Goal: Task Accomplishment & Management: Use online tool/utility

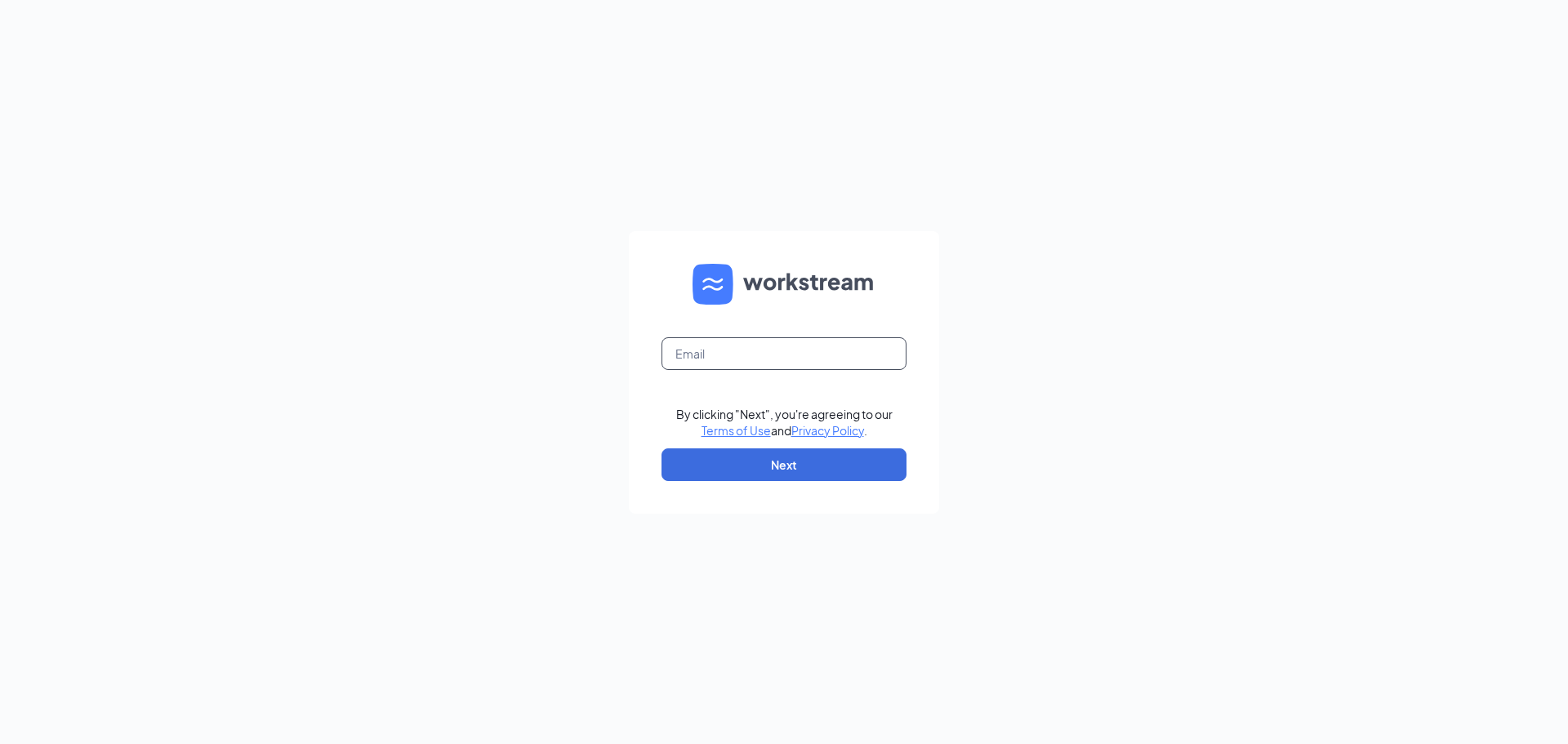
click at [710, 352] on input "text" at bounding box center [784, 353] width 245 height 33
type input "[PERSON_NAME][EMAIL_ADDRESS][DOMAIN_NAME]"
click at [780, 449] on button "Next" at bounding box center [784, 464] width 245 height 33
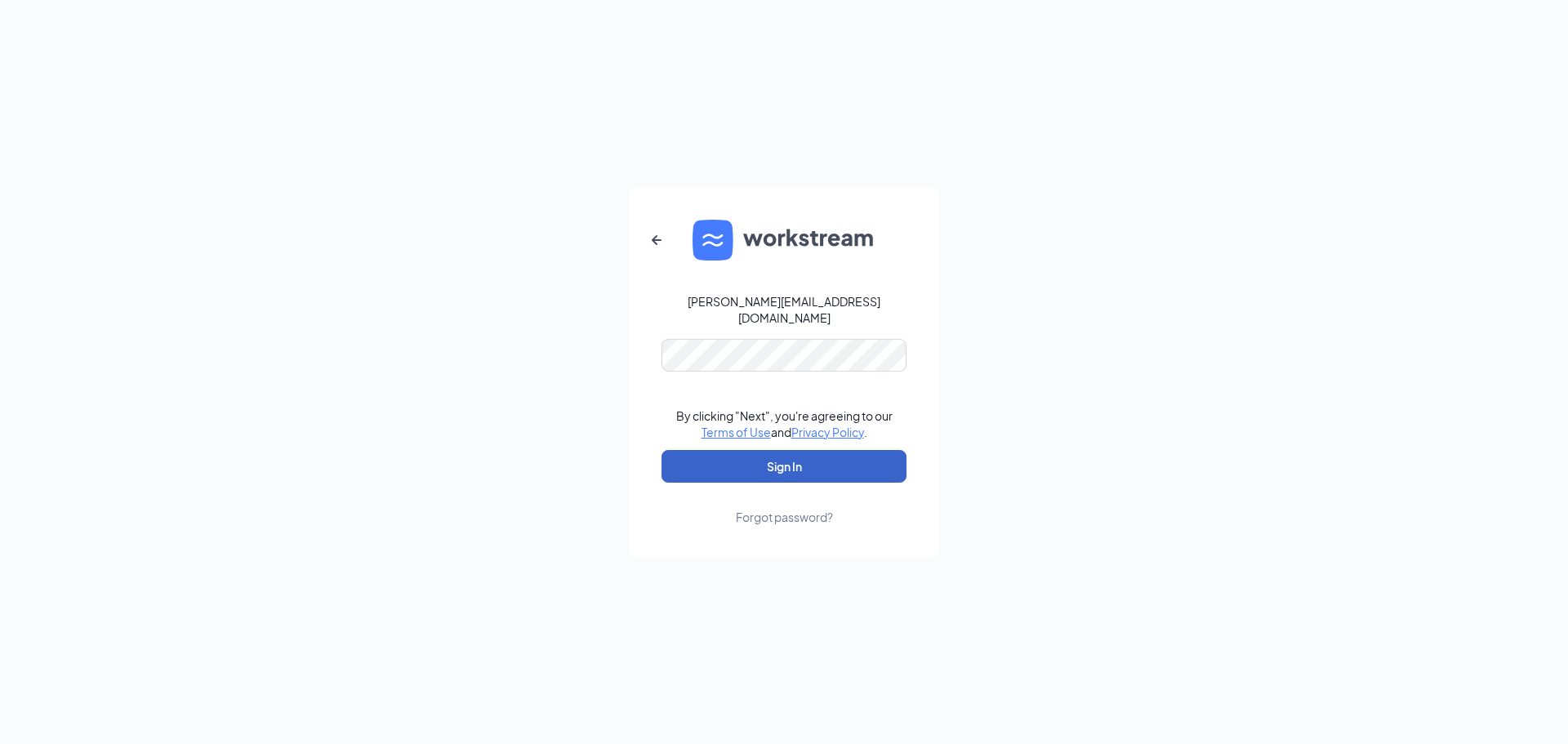
click at [796, 472] on button "Sign In" at bounding box center [784, 466] width 245 height 33
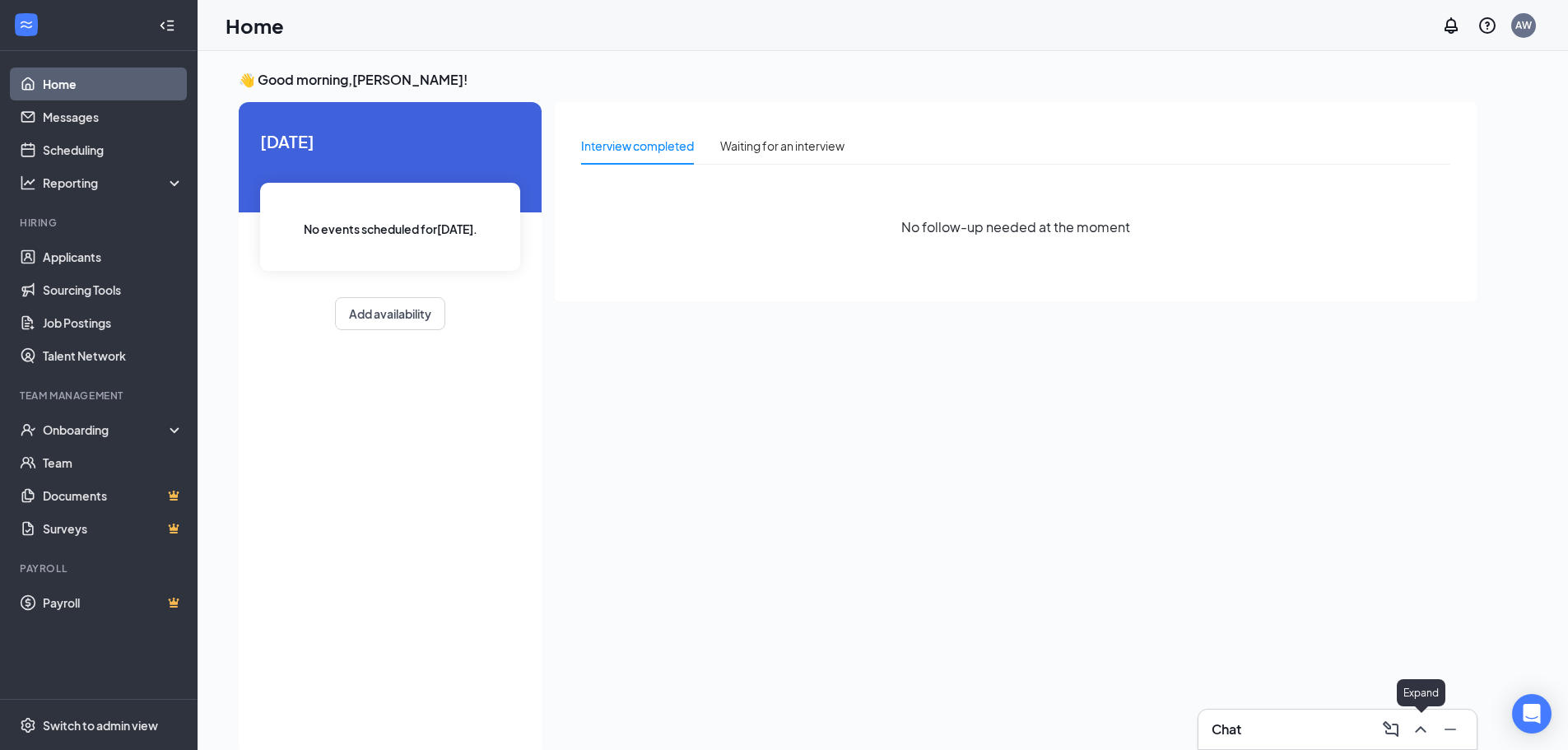
click at [1416, 730] on icon "ChevronUp" at bounding box center [1421, 729] width 20 height 20
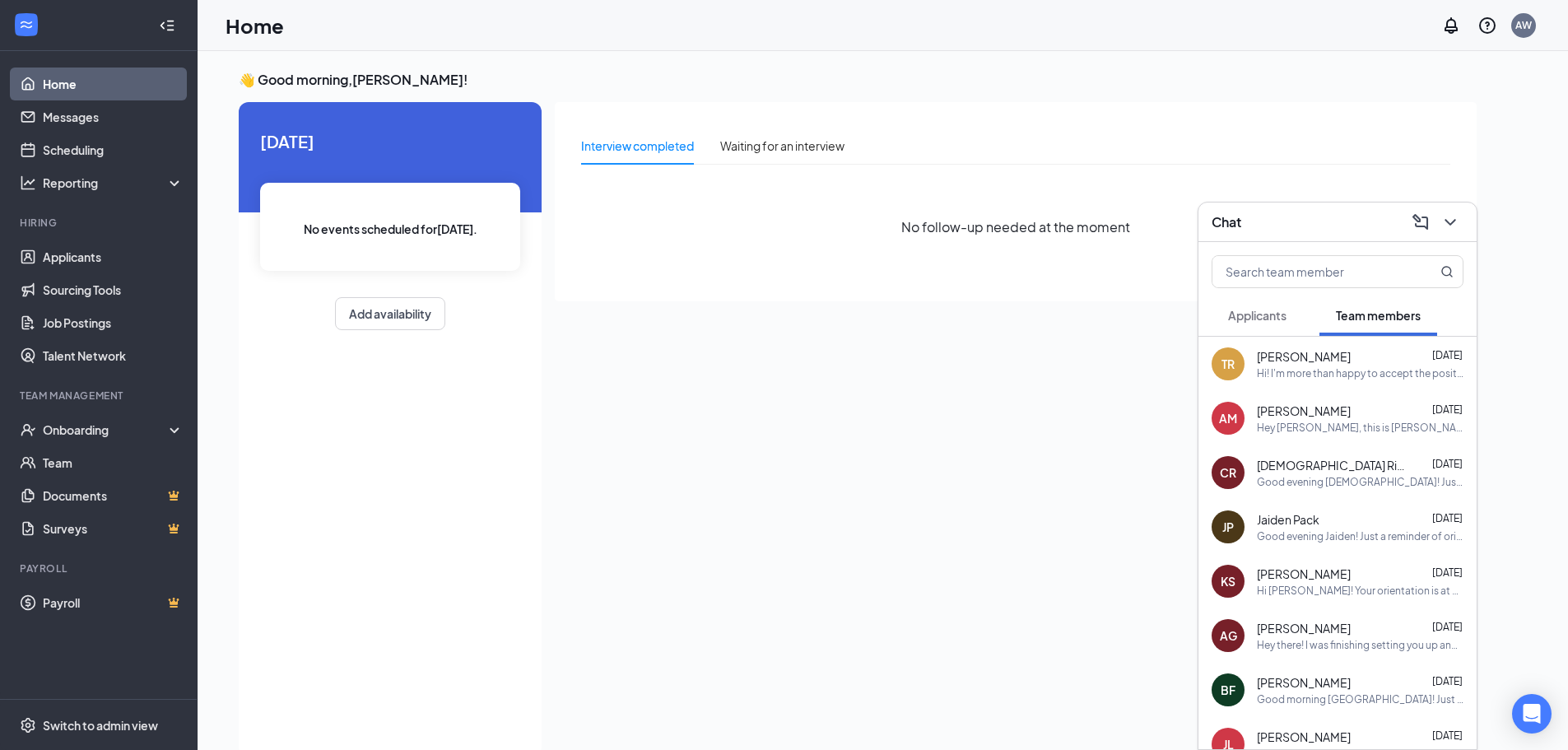
click at [1288, 360] on span "[PERSON_NAME]" at bounding box center [1303, 357] width 94 height 16
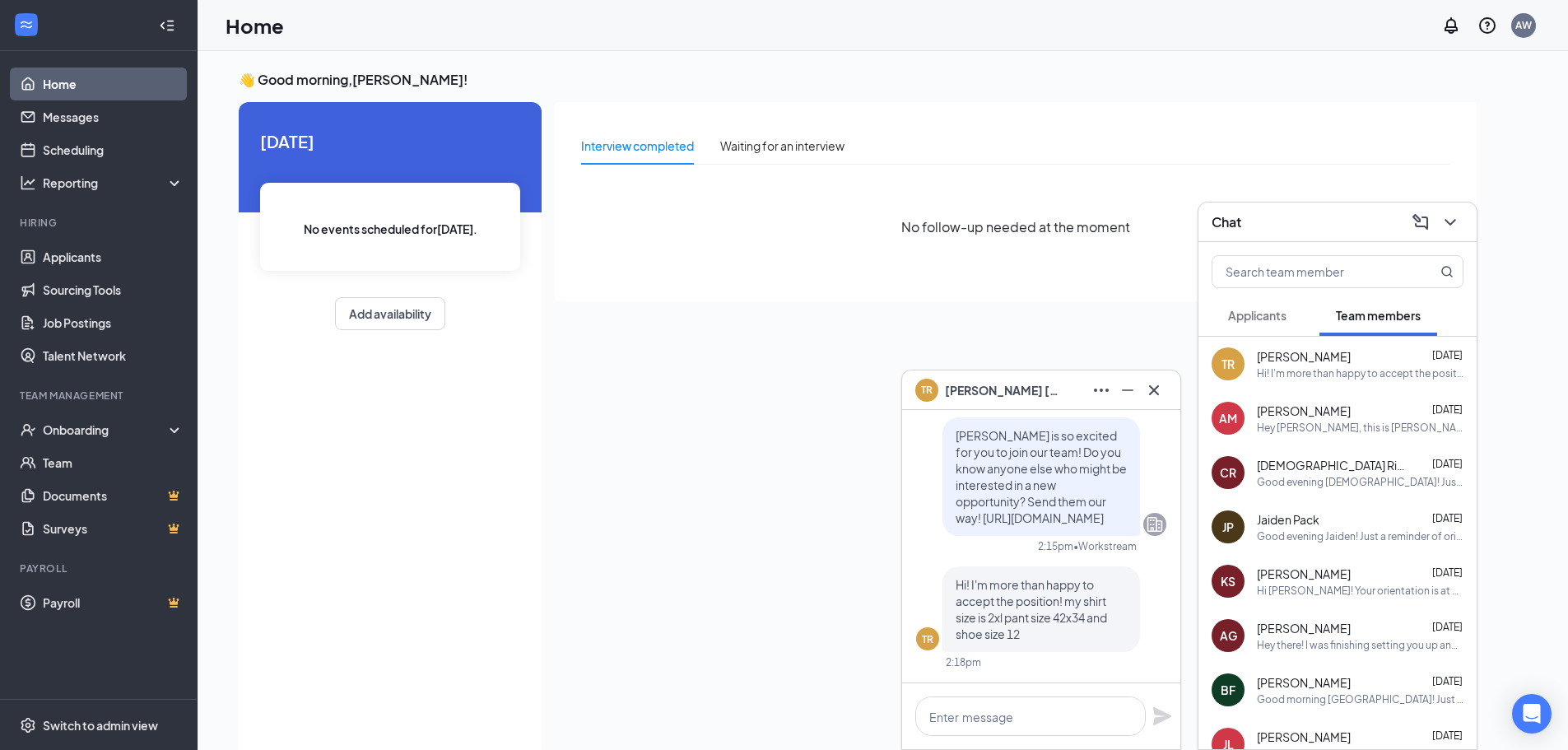
click at [1284, 411] on span "[PERSON_NAME]" at bounding box center [1303, 411] width 94 height 16
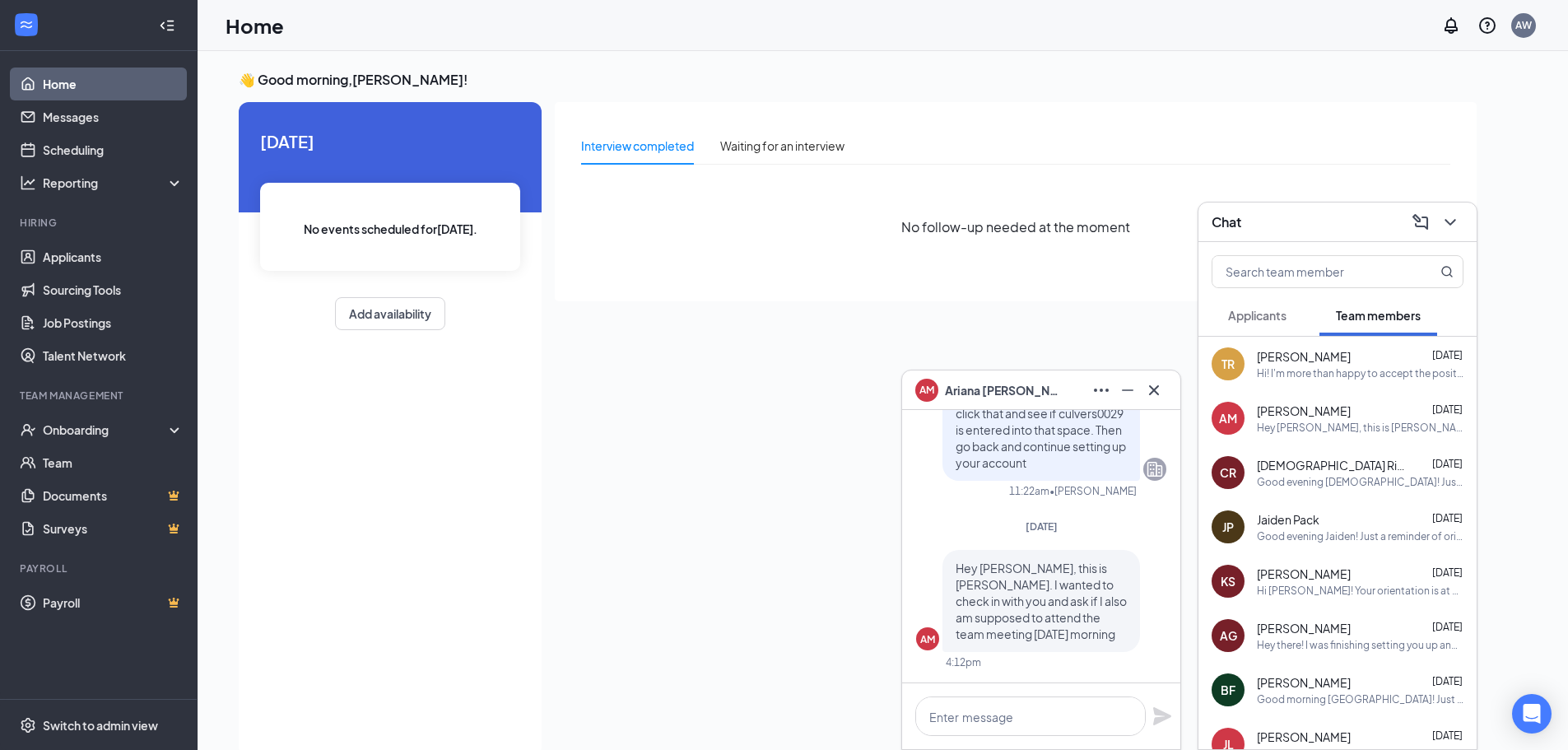
click at [1289, 356] on span "[PERSON_NAME]" at bounding box center [1303, 357] width 94 height 16
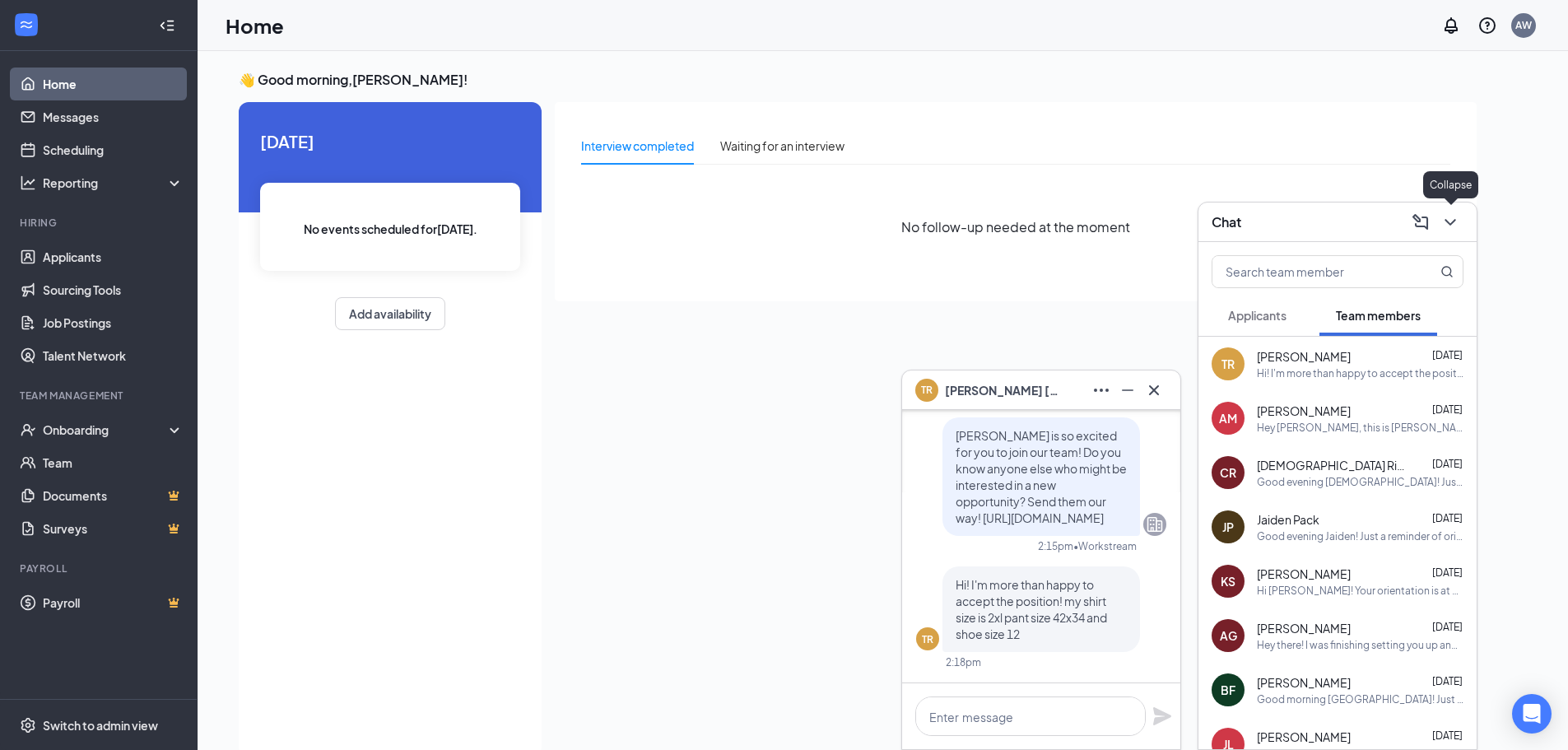
click at [1451, 223] on icon "ChevronDown" at bounding box center [1450, 222] width 11 height 6
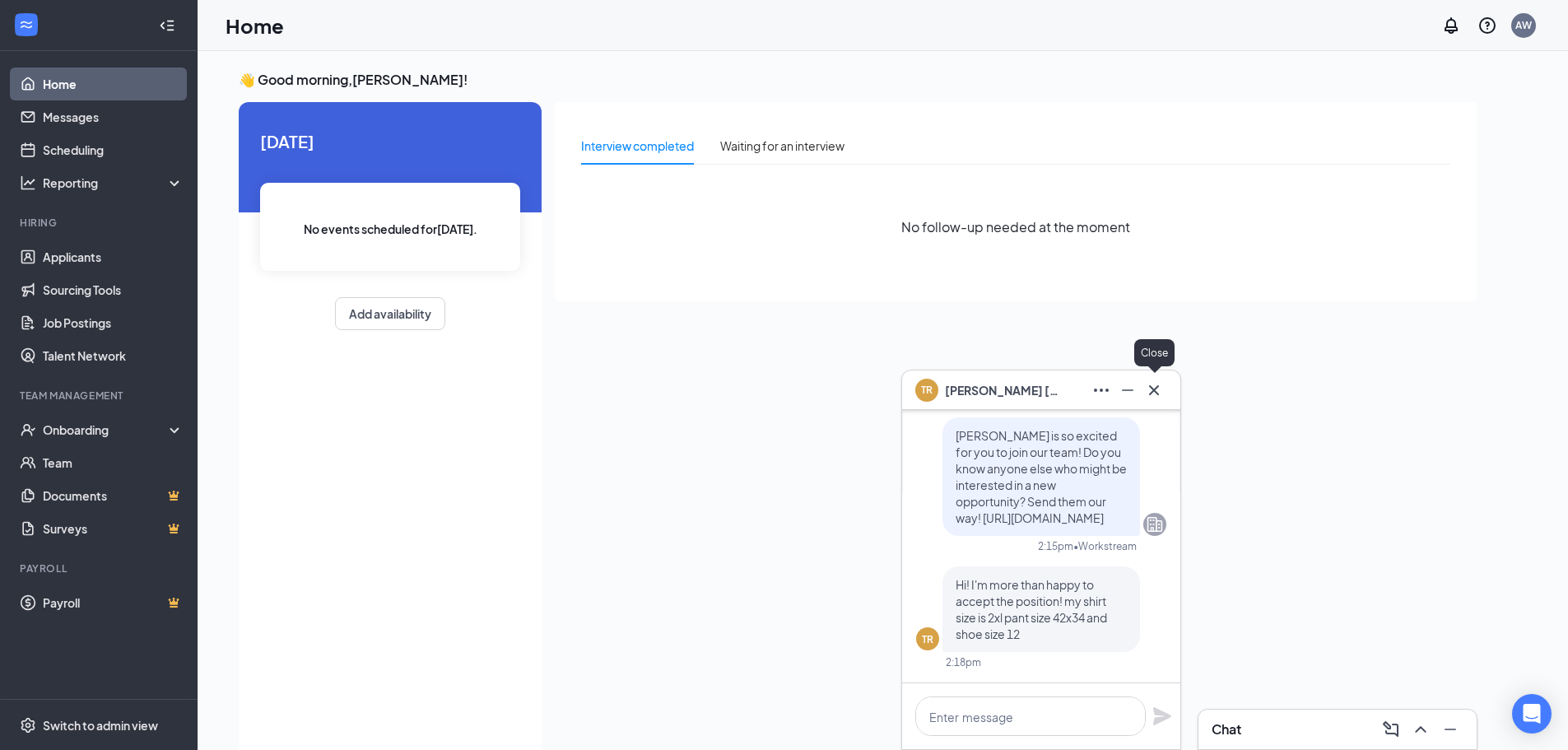
click at [1154, 386] on icon "Cross" at bounding box center [1154, 391] width 20 height 20
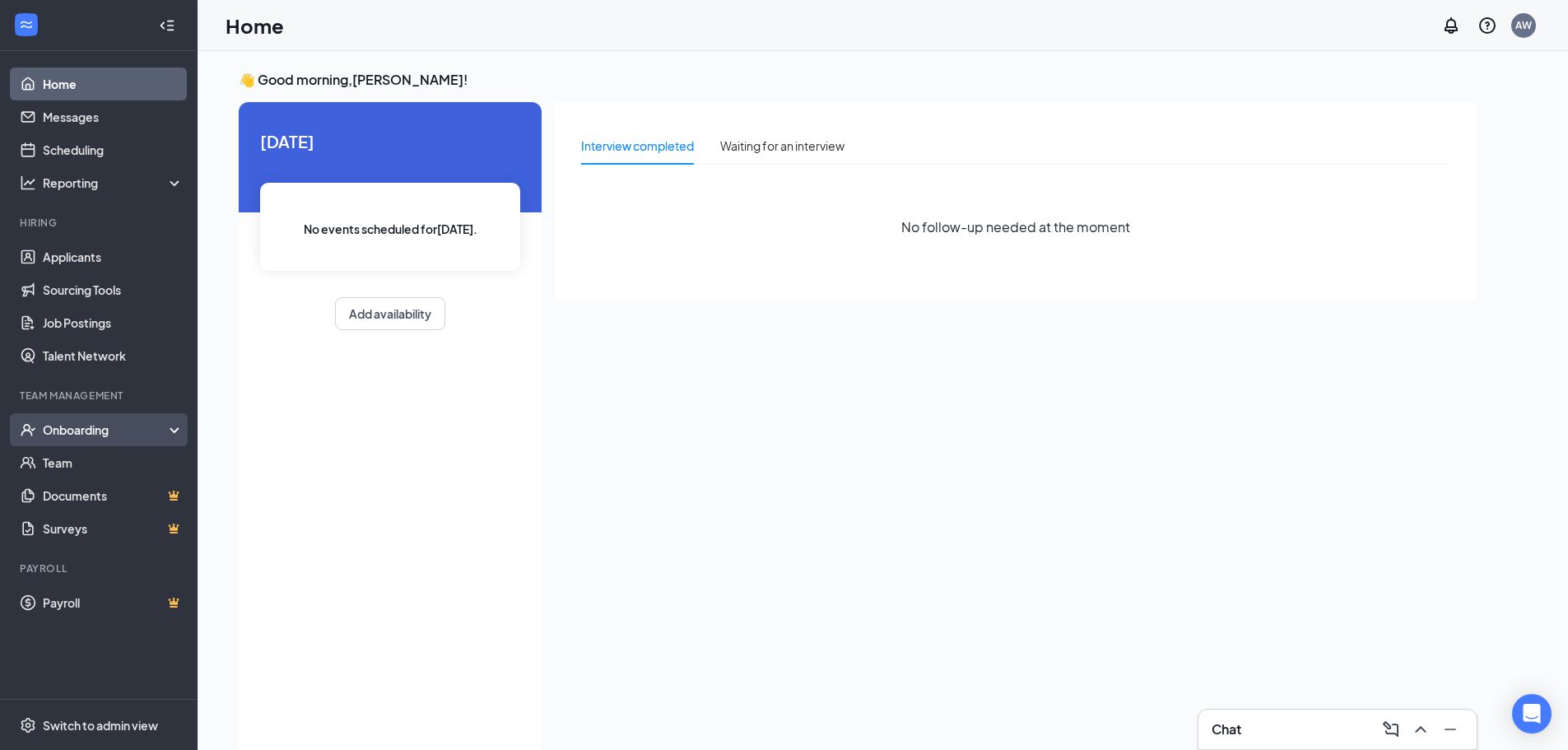
click at [61, 426] on div "Onboarding" at bounding box center [106, 430] width 127 height 16
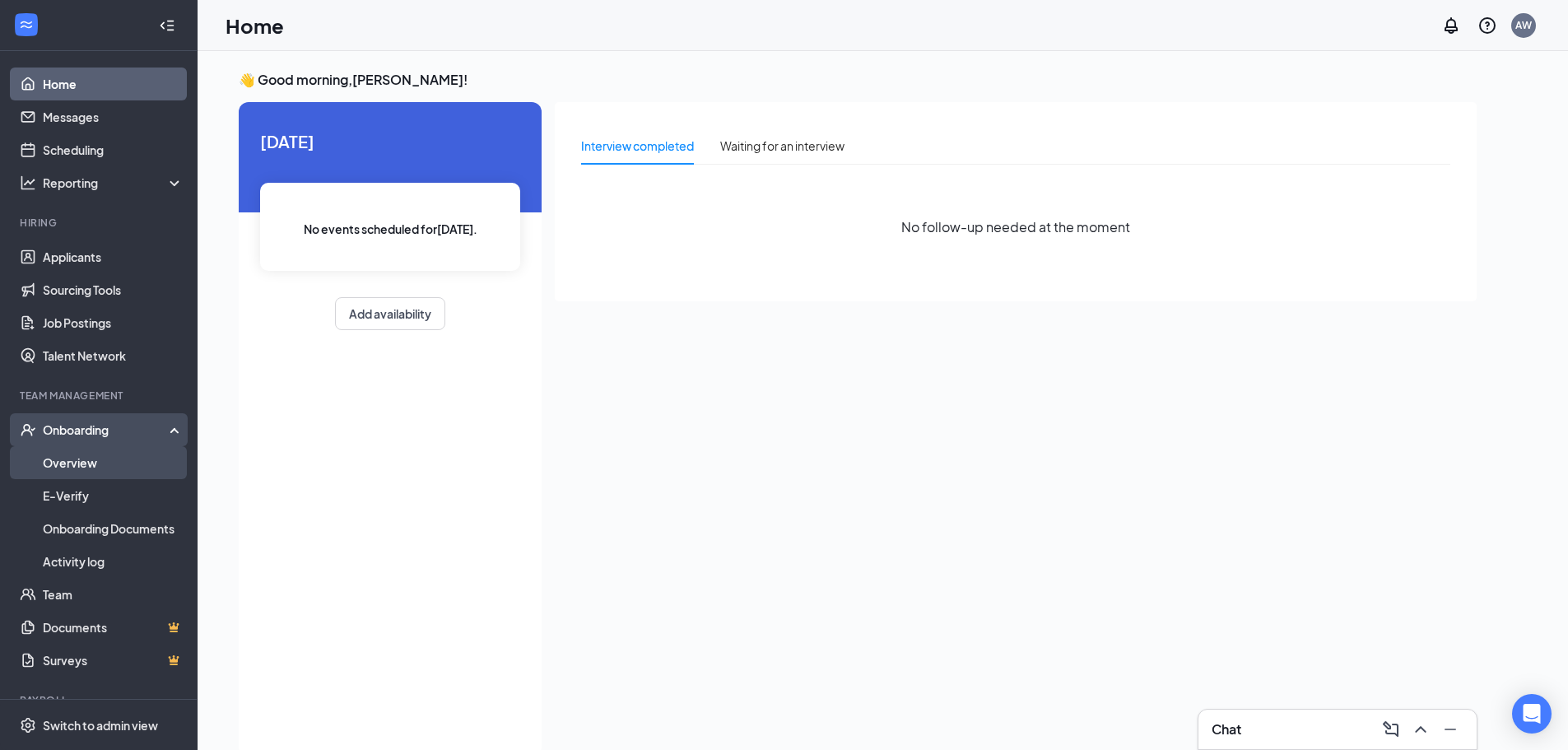
click at [79, 460] on link "Overview" at bounding box center [113, 462] width 141 height 33
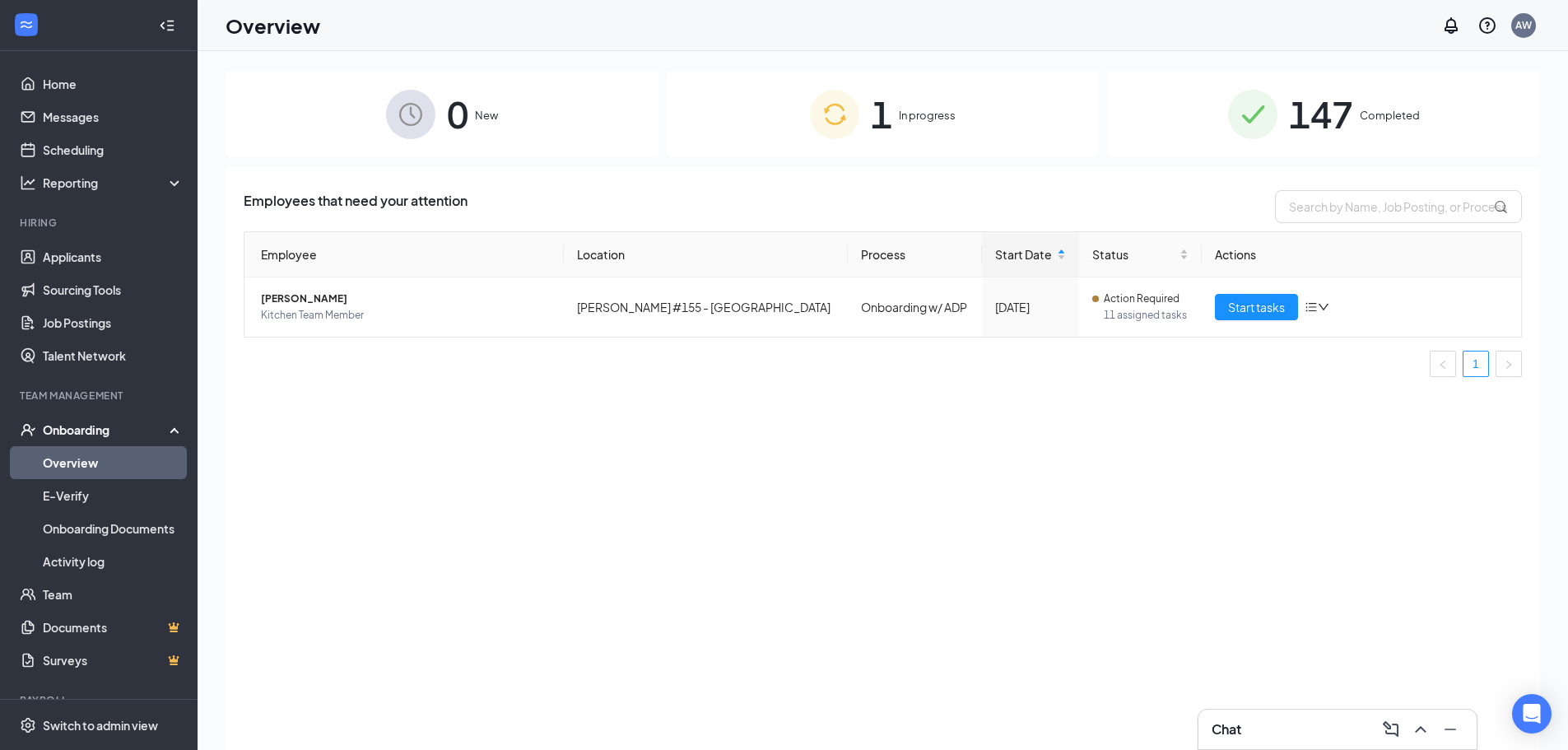
click at [1339, 108] on span "147" at bounding box center [1321, 114] width 64 height 57
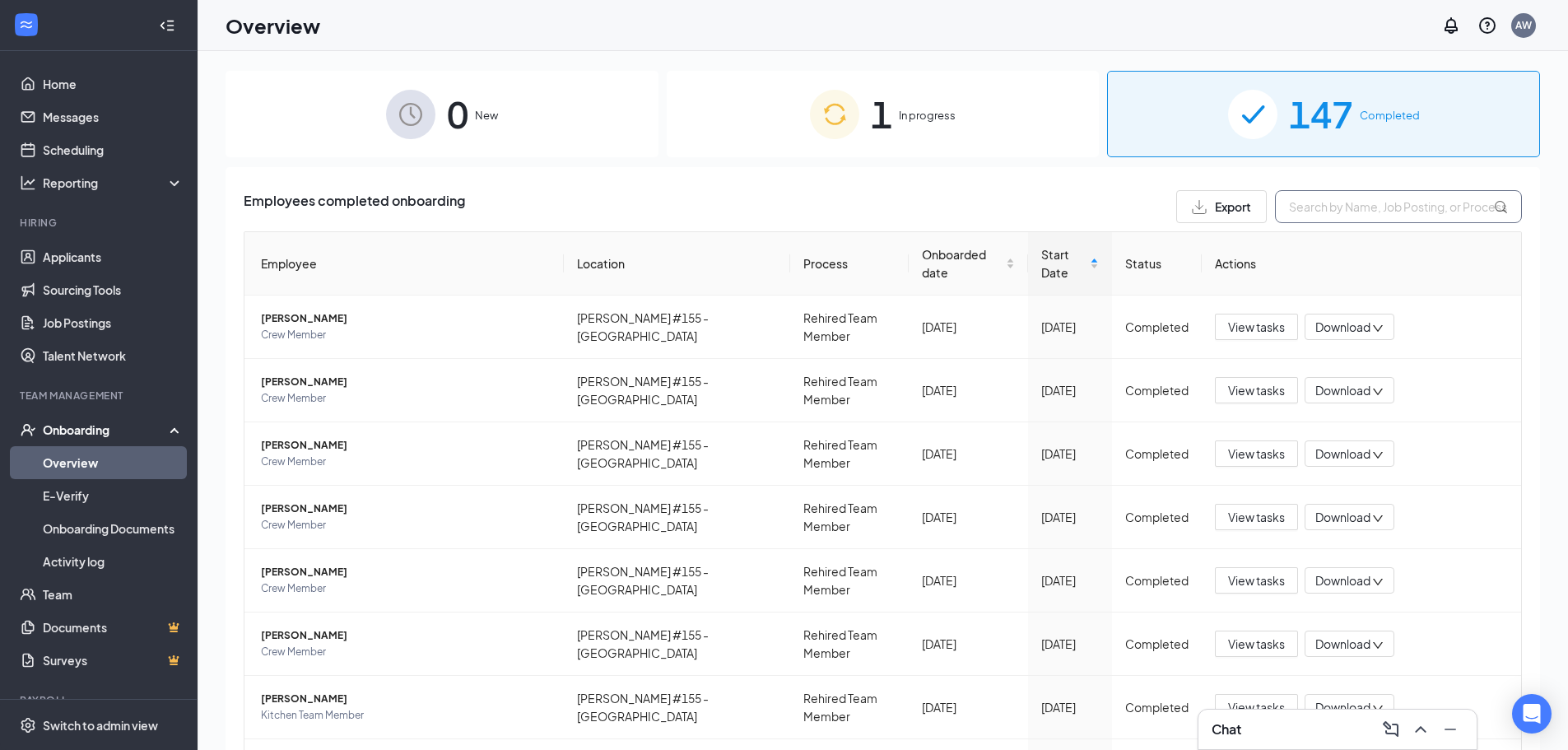
click at [1327, 210] on input "text" at bounding box center [1398, 206] width 247 height 33
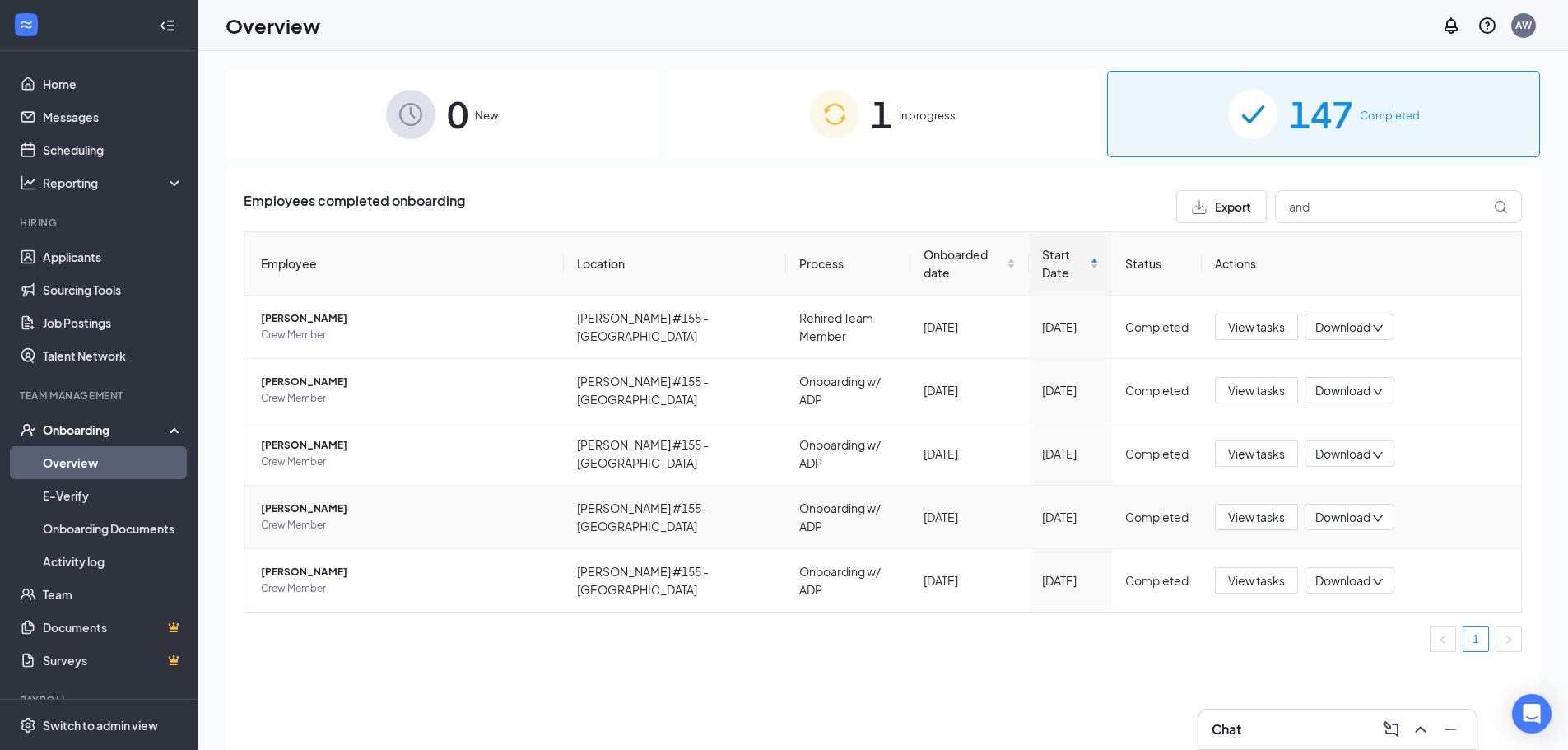
click at [321, 500] on span "[PERSON_NAME]" at bounding box center [406, 508] width 290 height 16
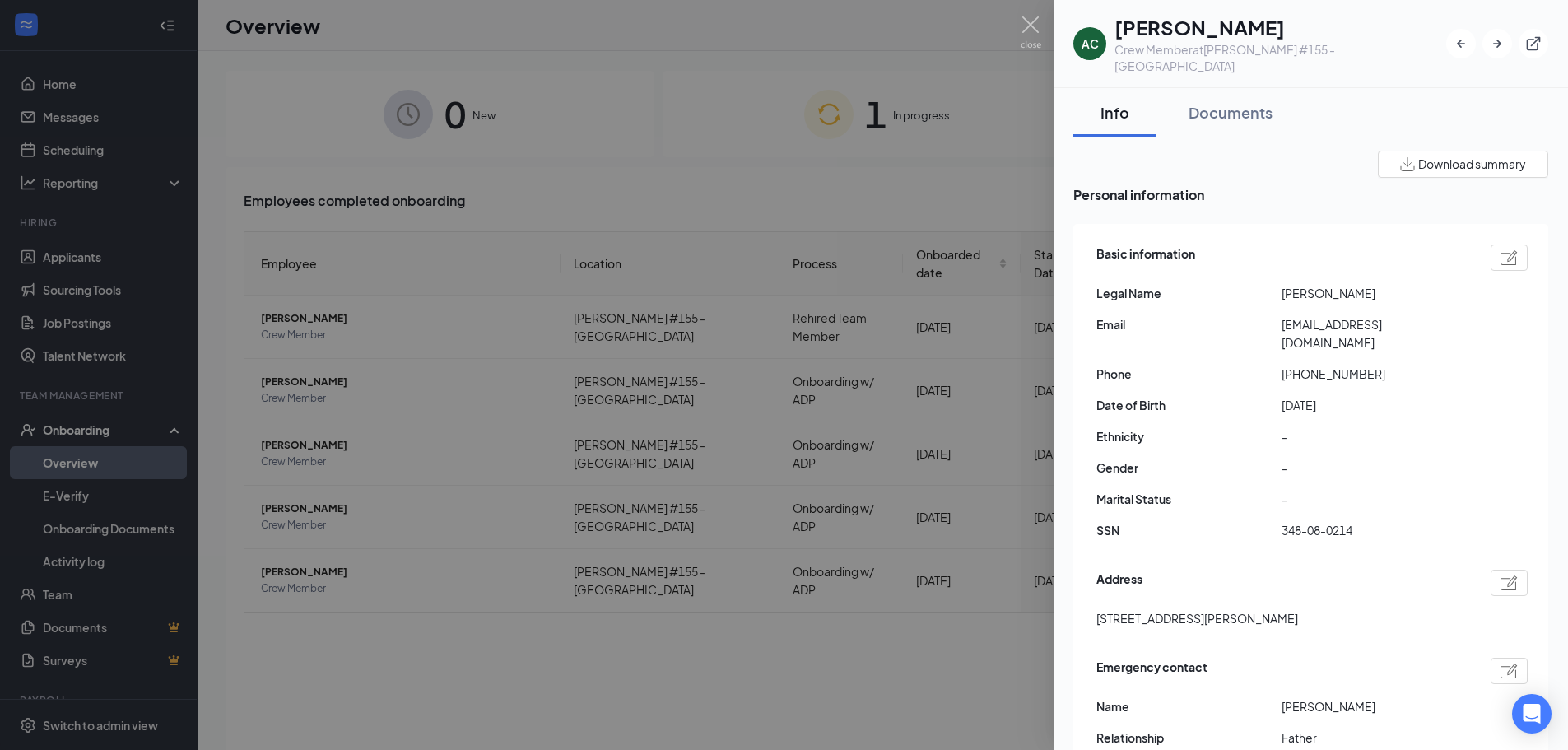
click at [342, 610] on div at bounding box center [784, 375] width 1568 height 750
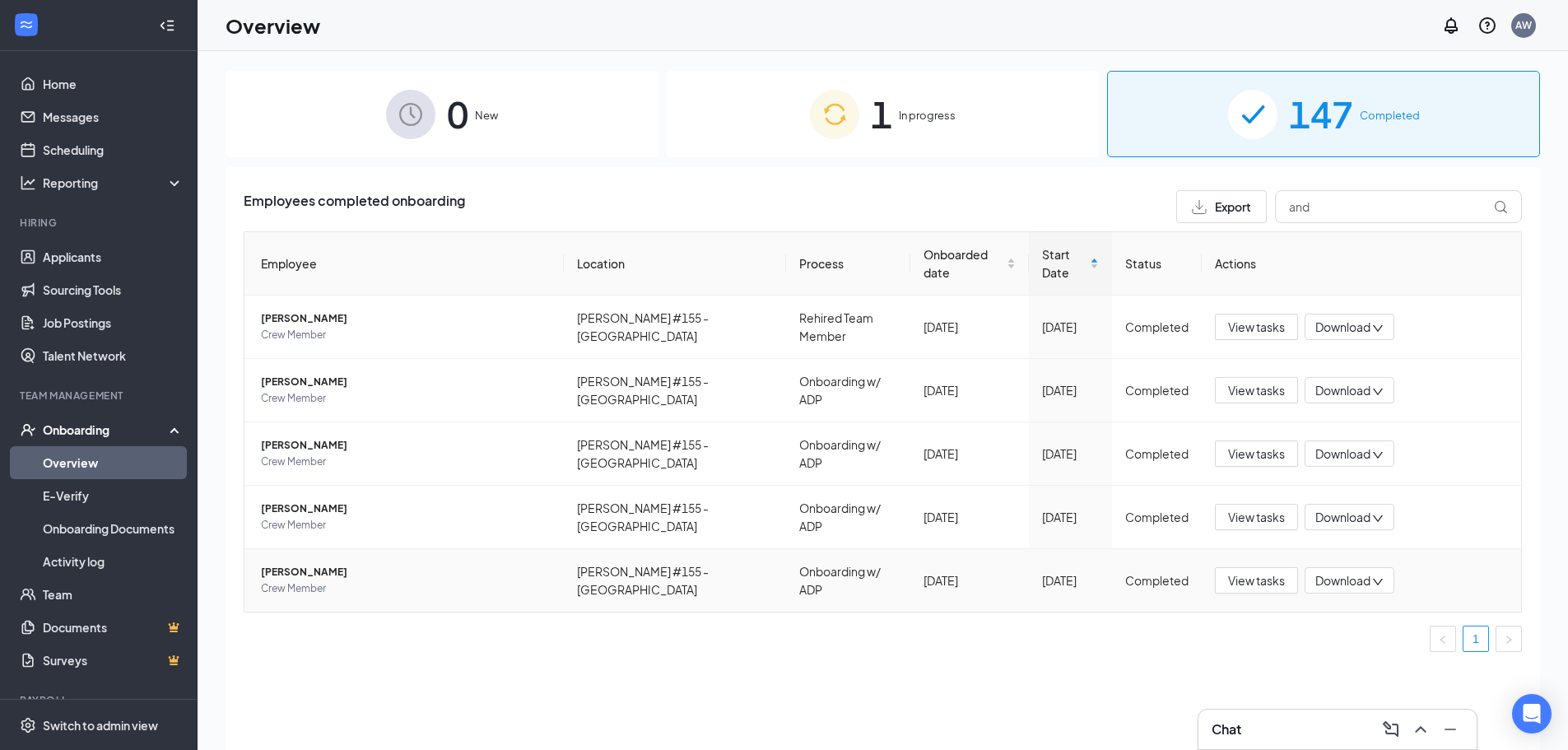
click at [286, 565] on span "[PERSON_NAME]" at bounding box center [406, 573] width 290 height 16
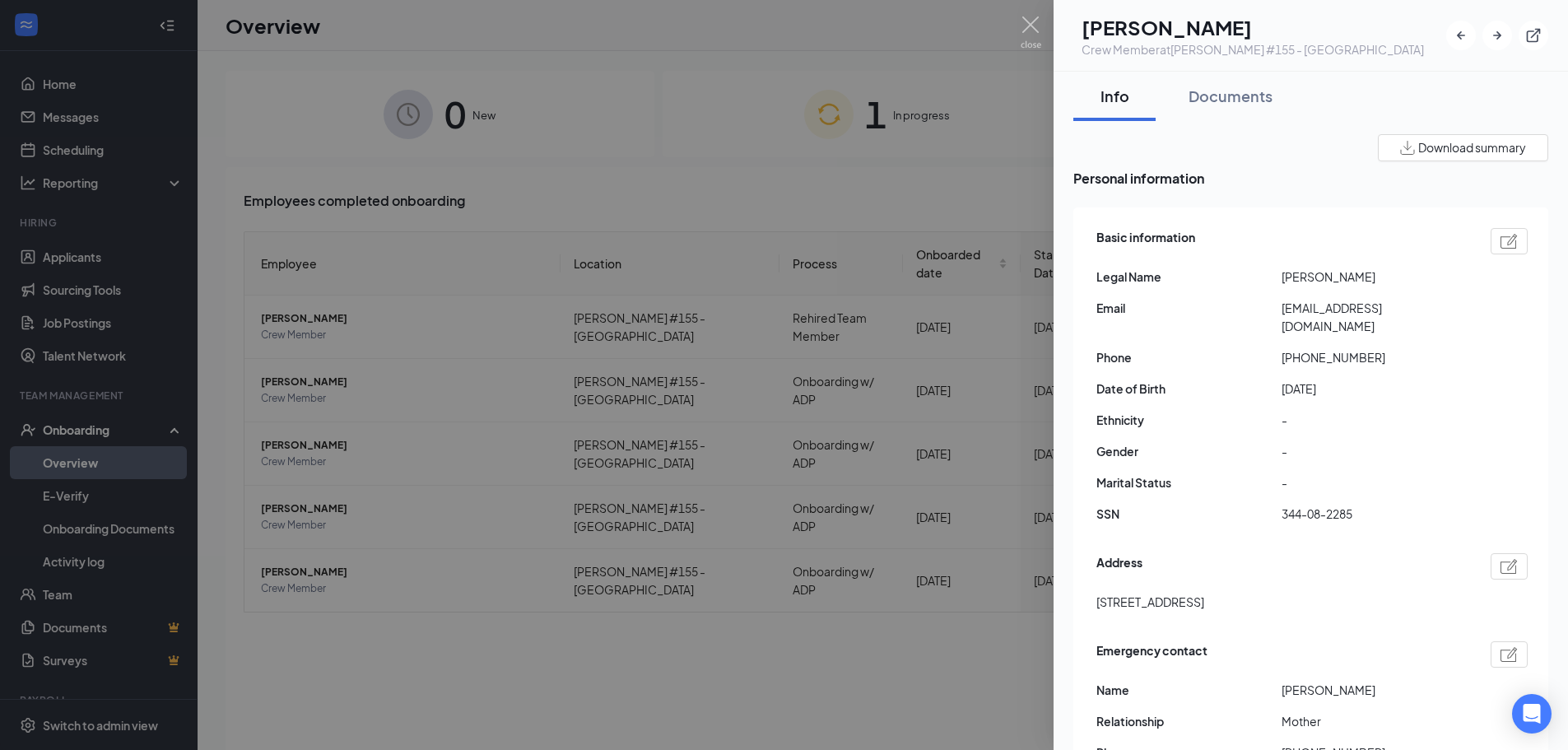
drag, startPoint x: 358, startPoint y: 694, endPoint x: 420, endPoint y: 641, distance: 81.6
click at [358, 694] on div at bounding box center [784, 375] width 1568 height 750
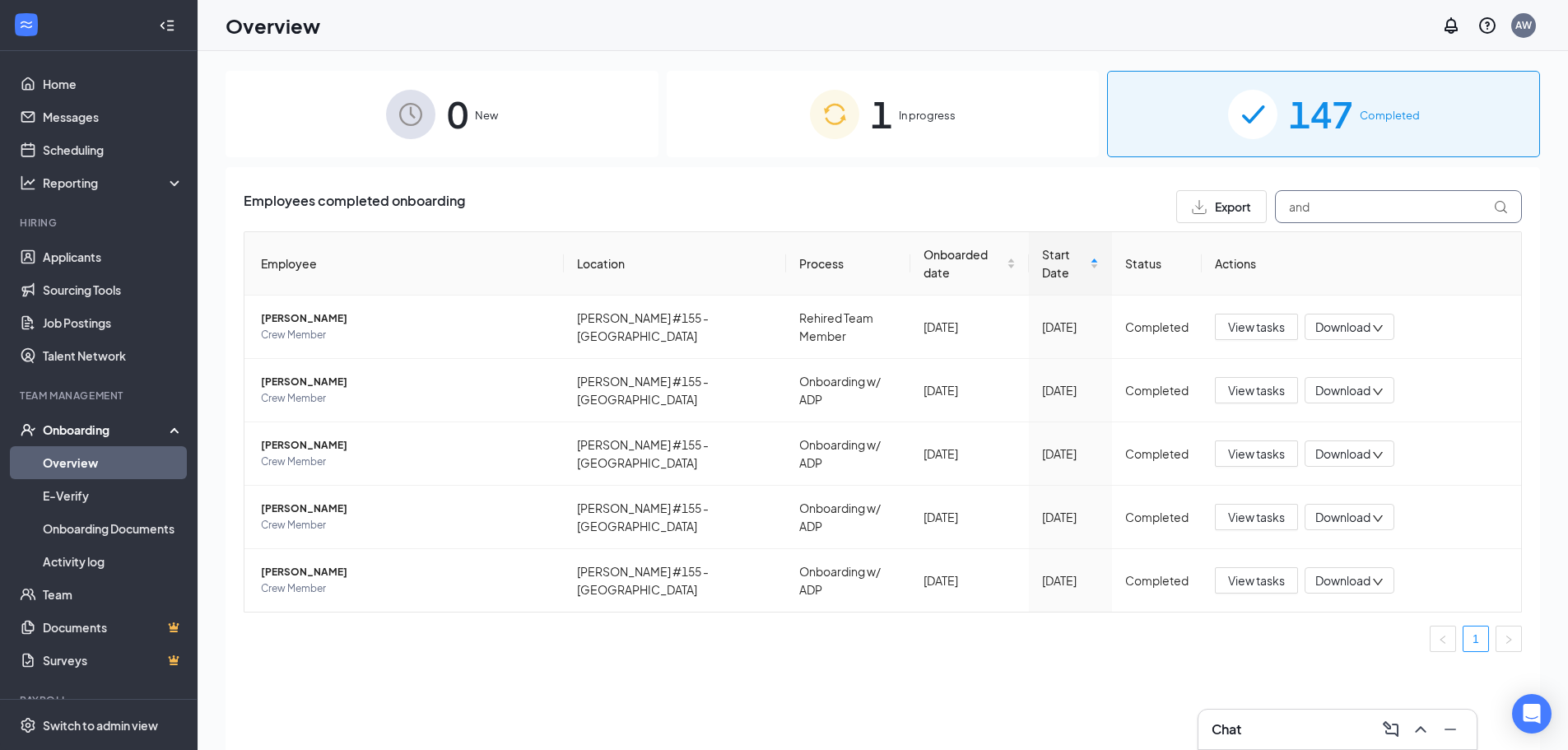
drag, startPoint x: 1333, startPoint y: 209, endPoint x: 1209, endPoint y: 210, distance: 124.0
click at [1210, 210] on div "Export and" at bounding box center [1350, 206] width 346 height 33
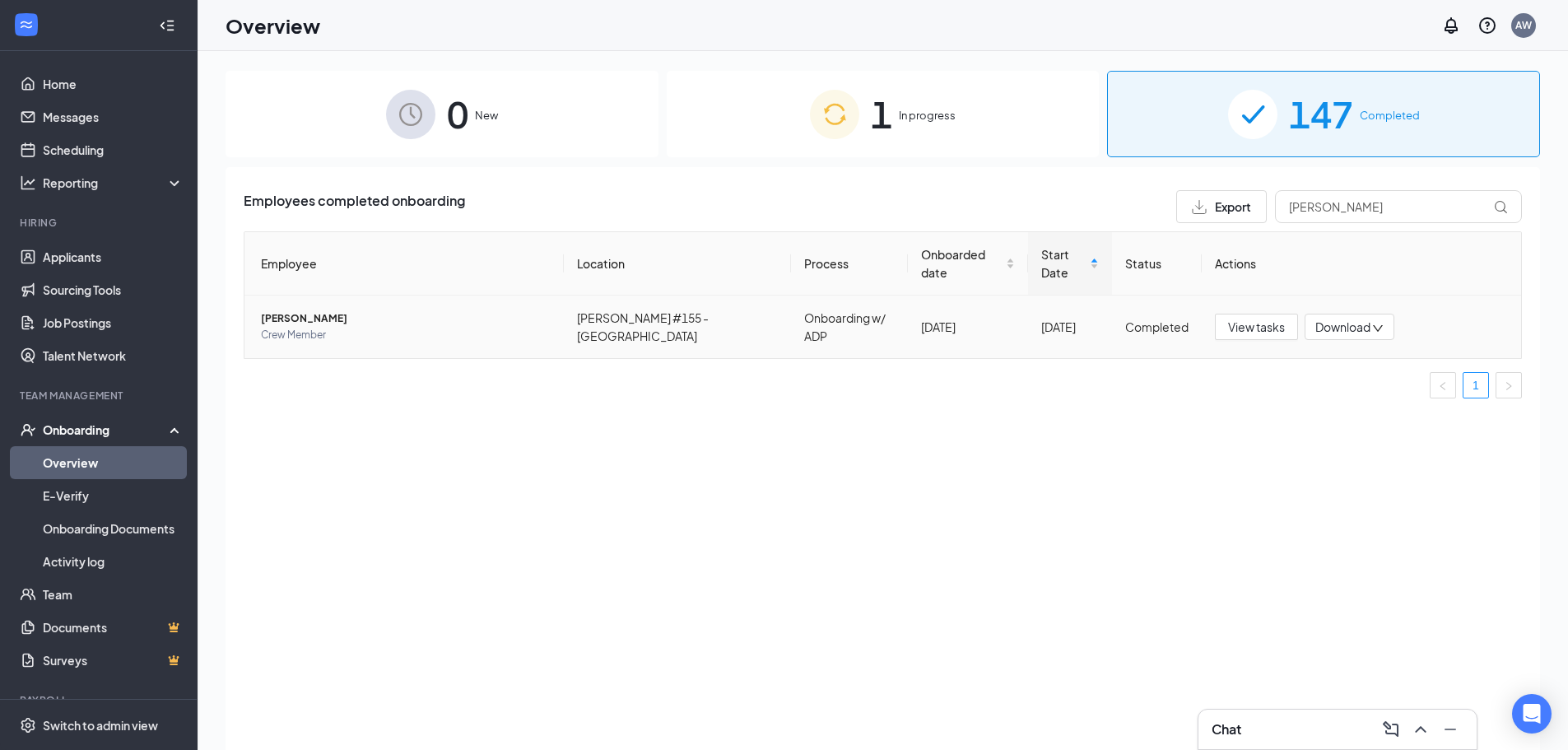
click at [275, 310] on span "[PERSON_NAME]" at bounding box center [406, 318] width 290 height 16
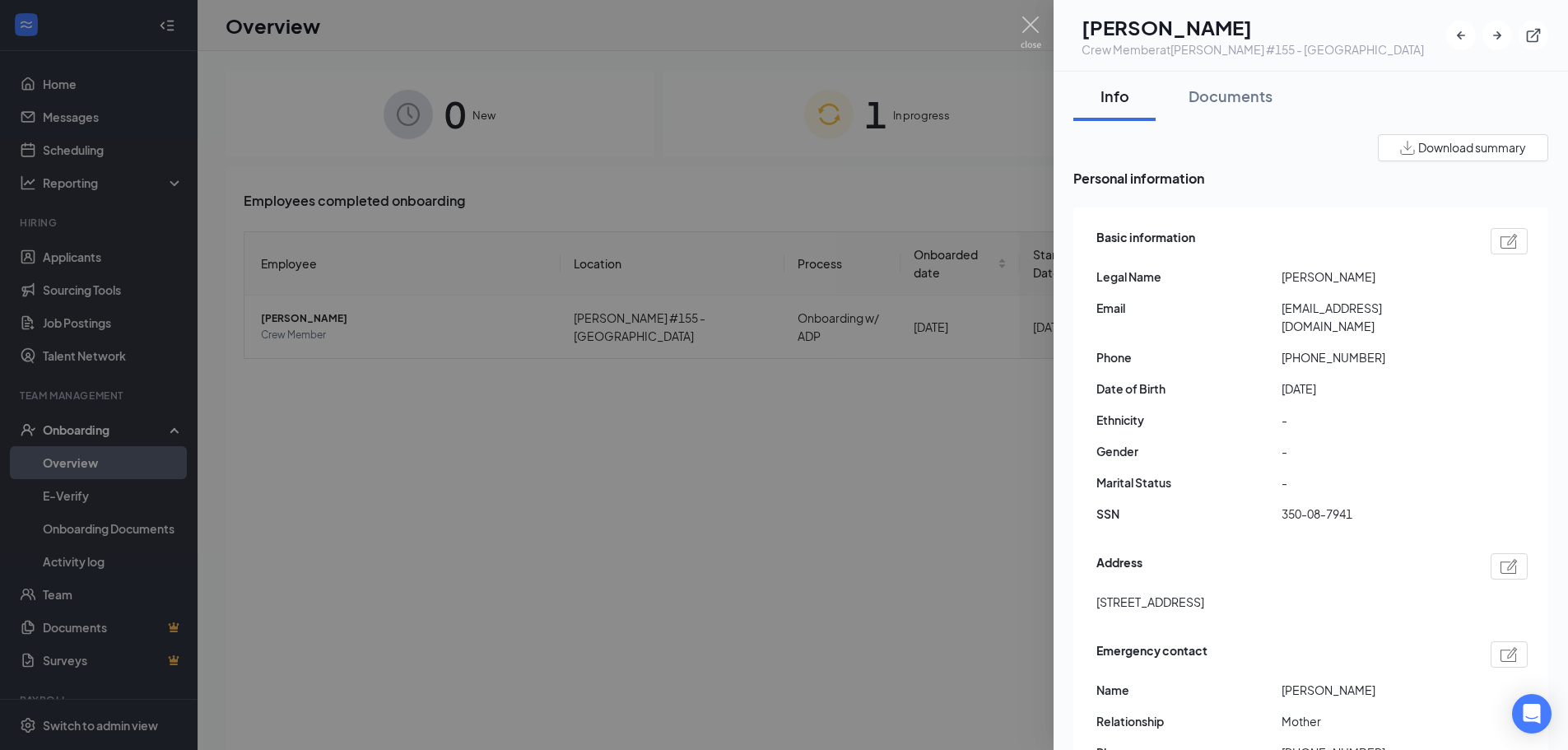
click at [349, 530] on div at bounding box center [784, 375] width 1568 height 750
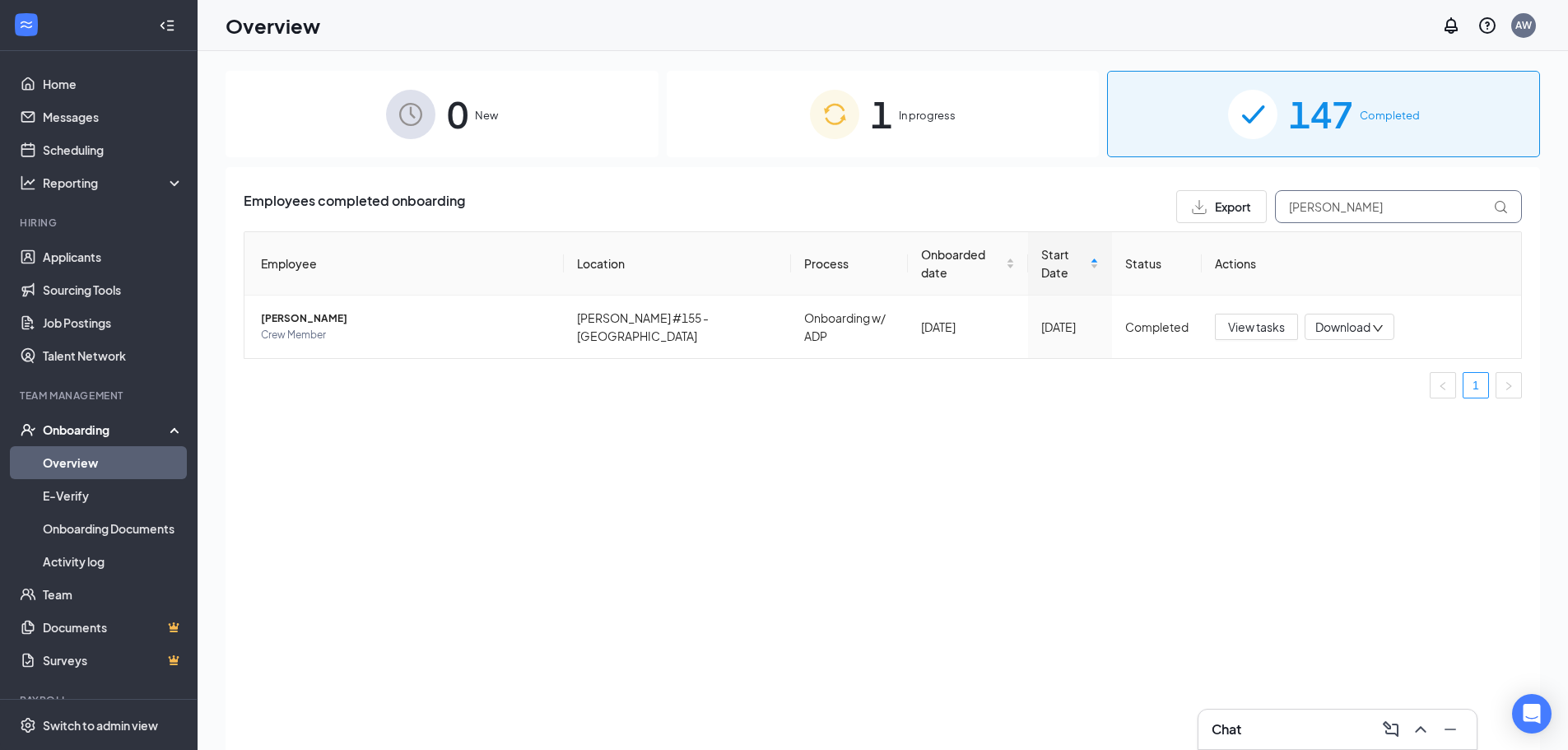
drag, startPoint x: 1347, startPoint y: 205, endPoint x: 1252, endPoint y: 208, distance: 95.0
click at [1252, 208] on div "Export [PERSON_NAME]" at bounding box center [1350, 206] width 346 height 33
click at [280, 310] on span "[PERSON_NAME][DEMOGRAPHIC_DATA]" at bounding box center [406, 318] width 290 height 16
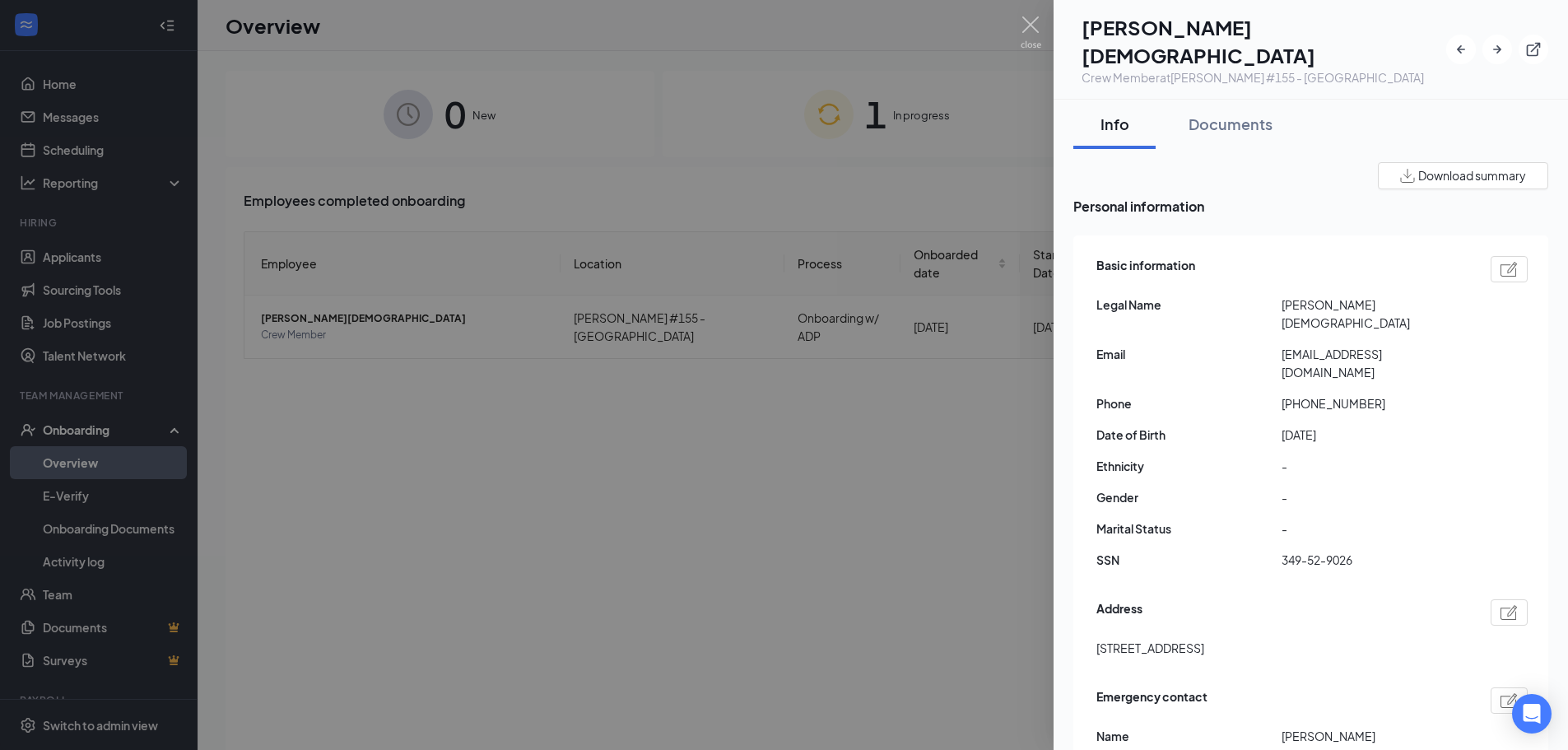
click at [349, 429] on div at bounding box center [784, 375] width 1568 height 750
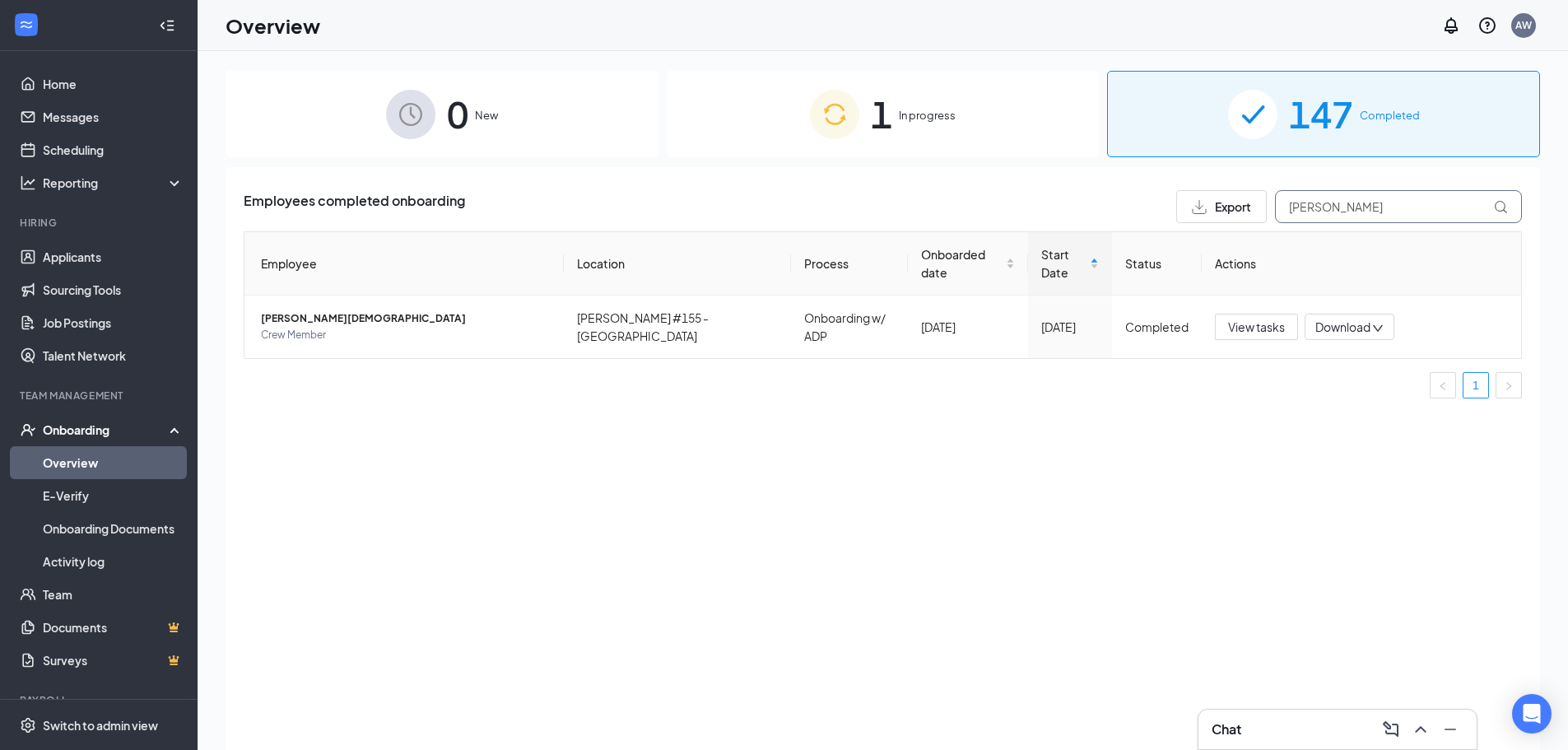
drag, startPoint x: 1352, startPoint y: 209, endPoint x: 1219, endPoint y: 209, distance: 133.0
click at [1220, 209] on div "Export [PERSON_NAME]" at bounding box center [1350, 206] width 346 height 33
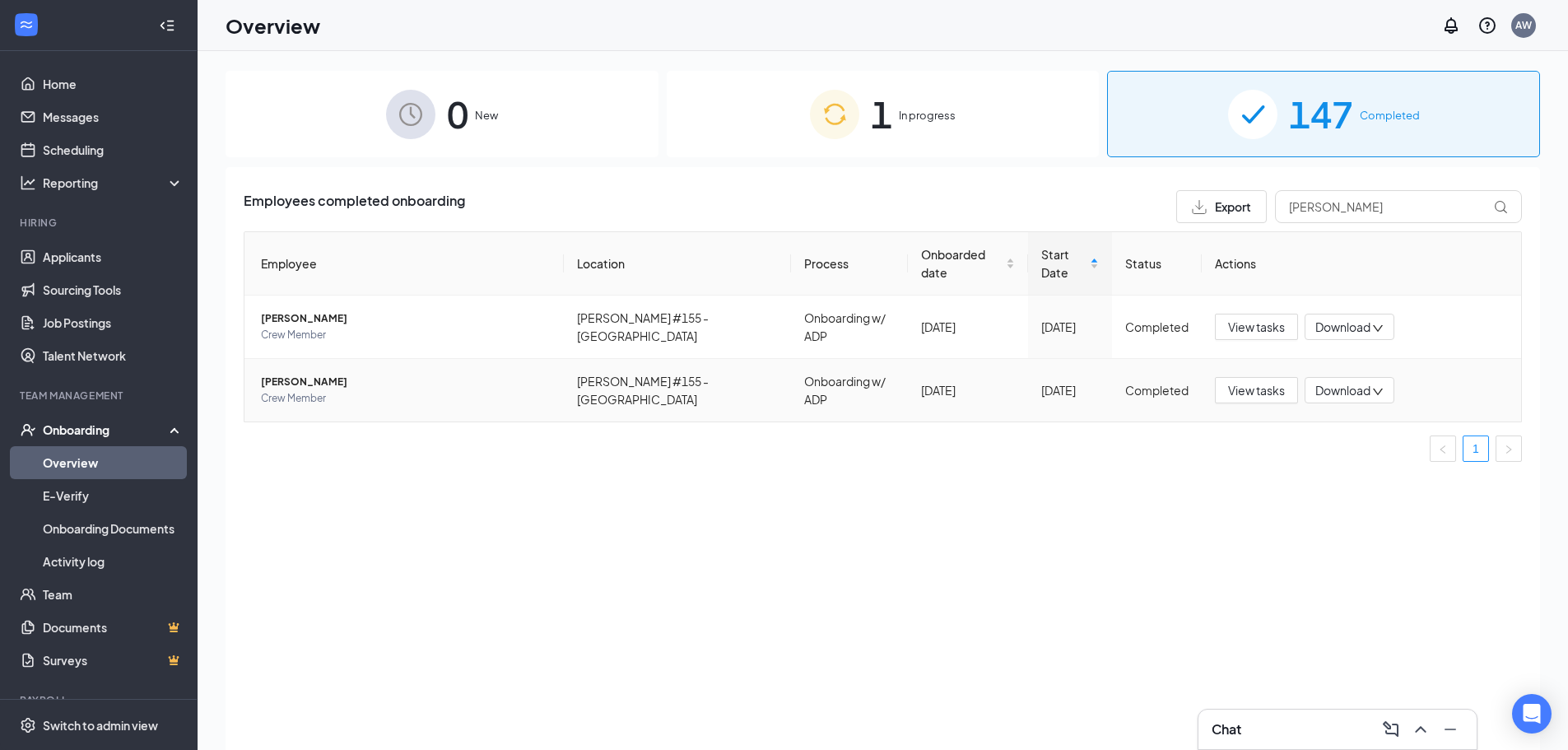
click at [289, 374] on span "[PERSON_NAME]" at bounding box center [406, 382] width 290 height 16
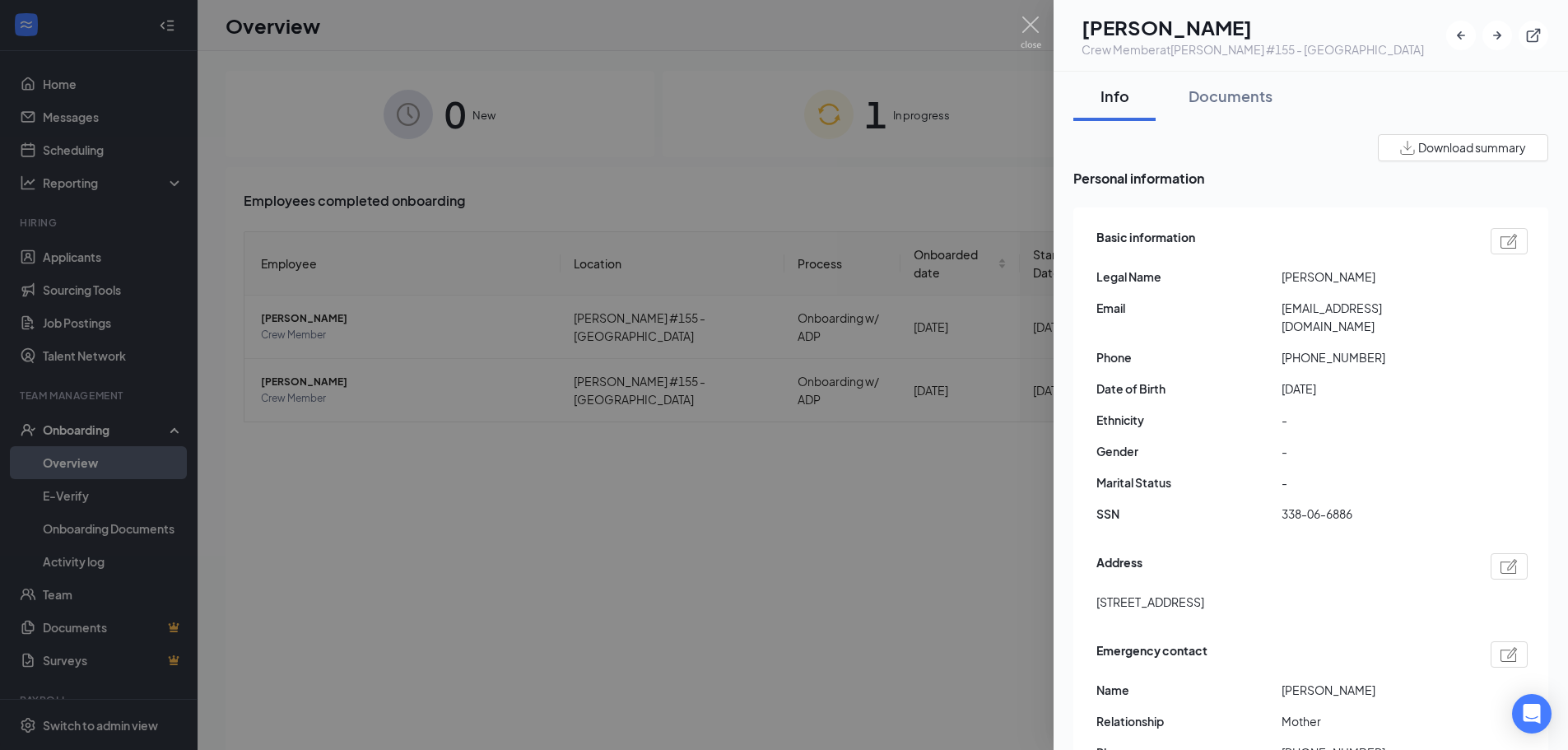
click at [275, 502] on div at bounding box center [784, 375] width 1568 height 750
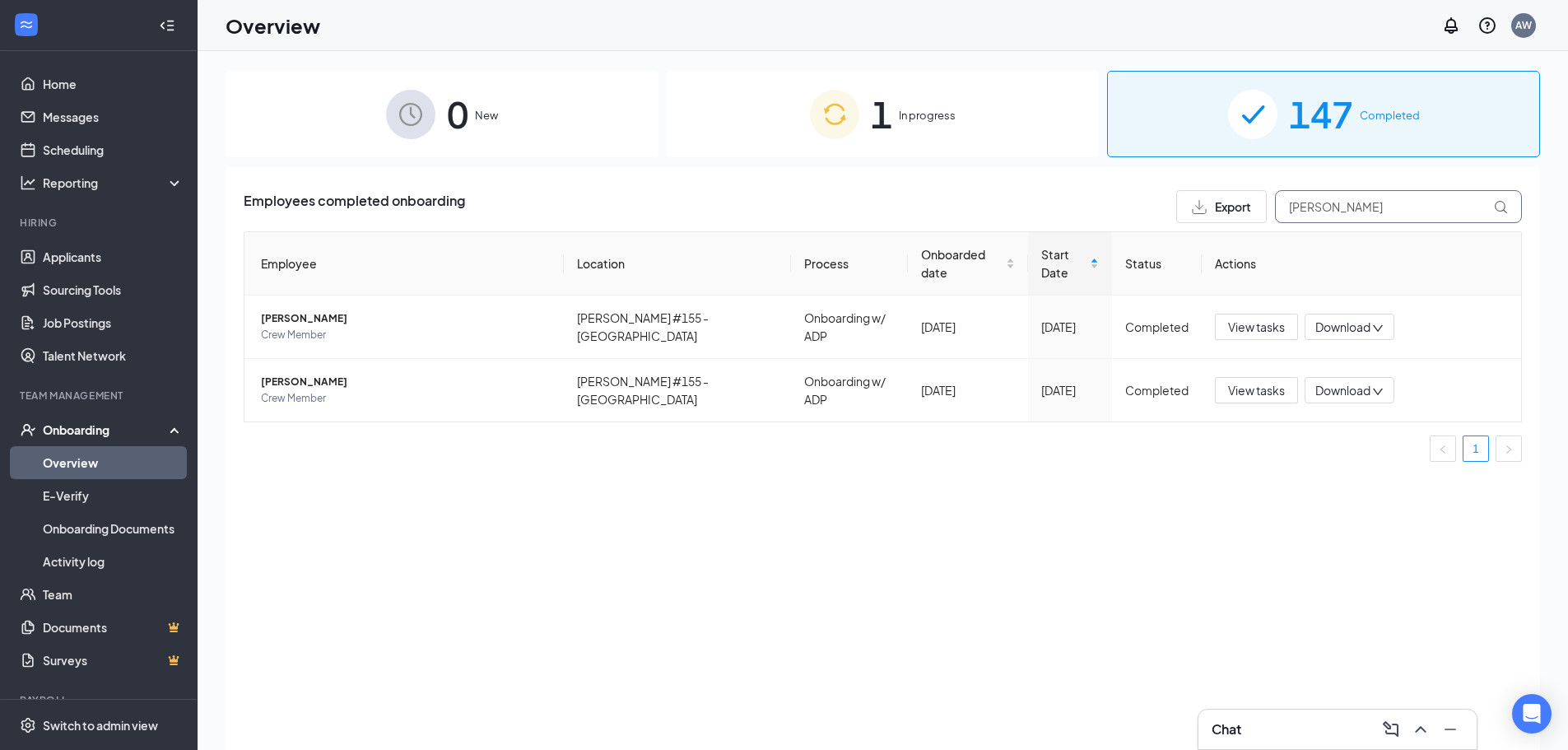
drag, startPoint x: 1369, startPoint y: 202, endPoint x: 1211, endPoint y: 197, distance: 158.1
click at [1230, 200] on div "Export [PERSON_NAME]" at bounding box center [1350, 206] width 346 height 33
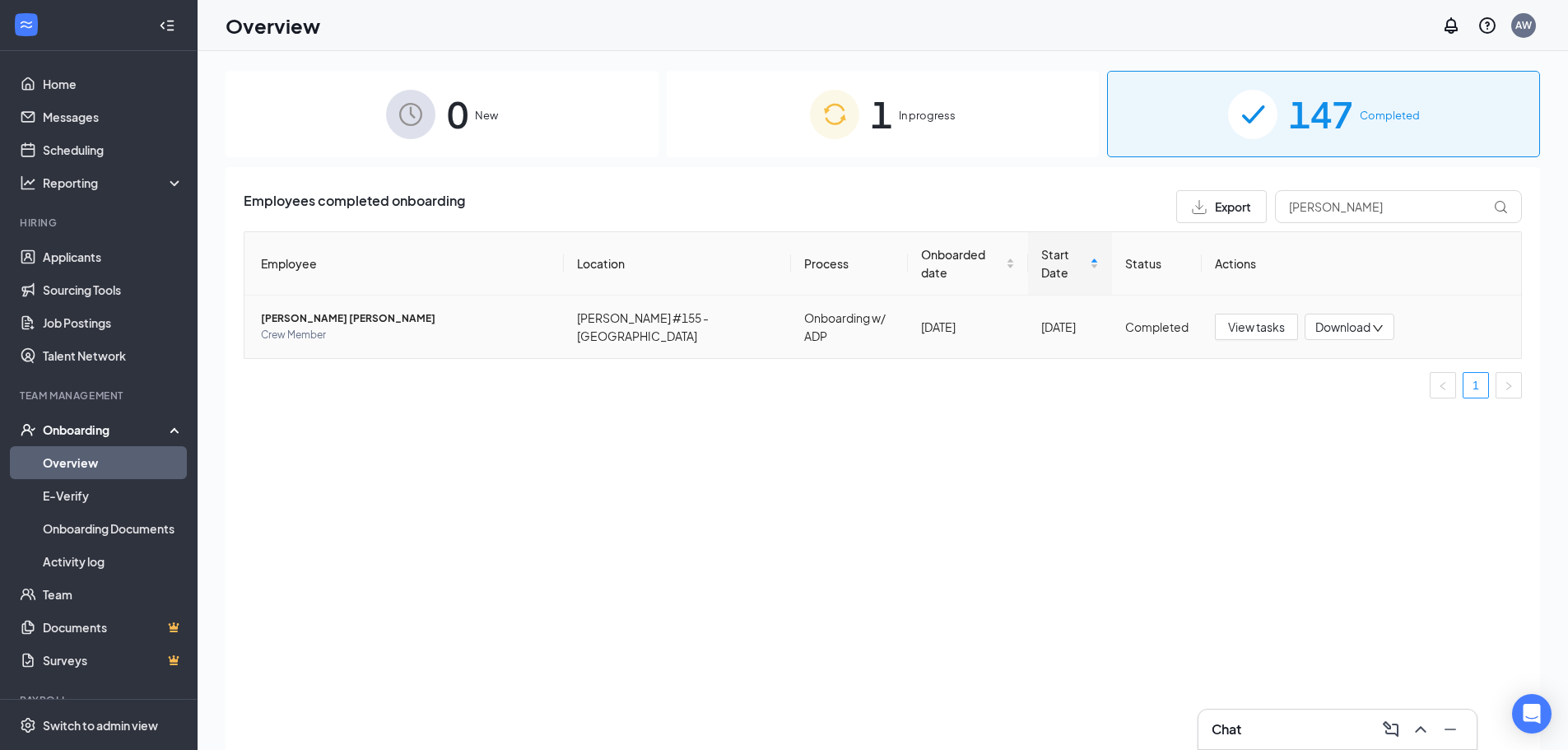
click at [282, 310] on span "[PERSON_NAME] [PERSON_NAME]" at bounding box center [406, 318] width 290 height 16
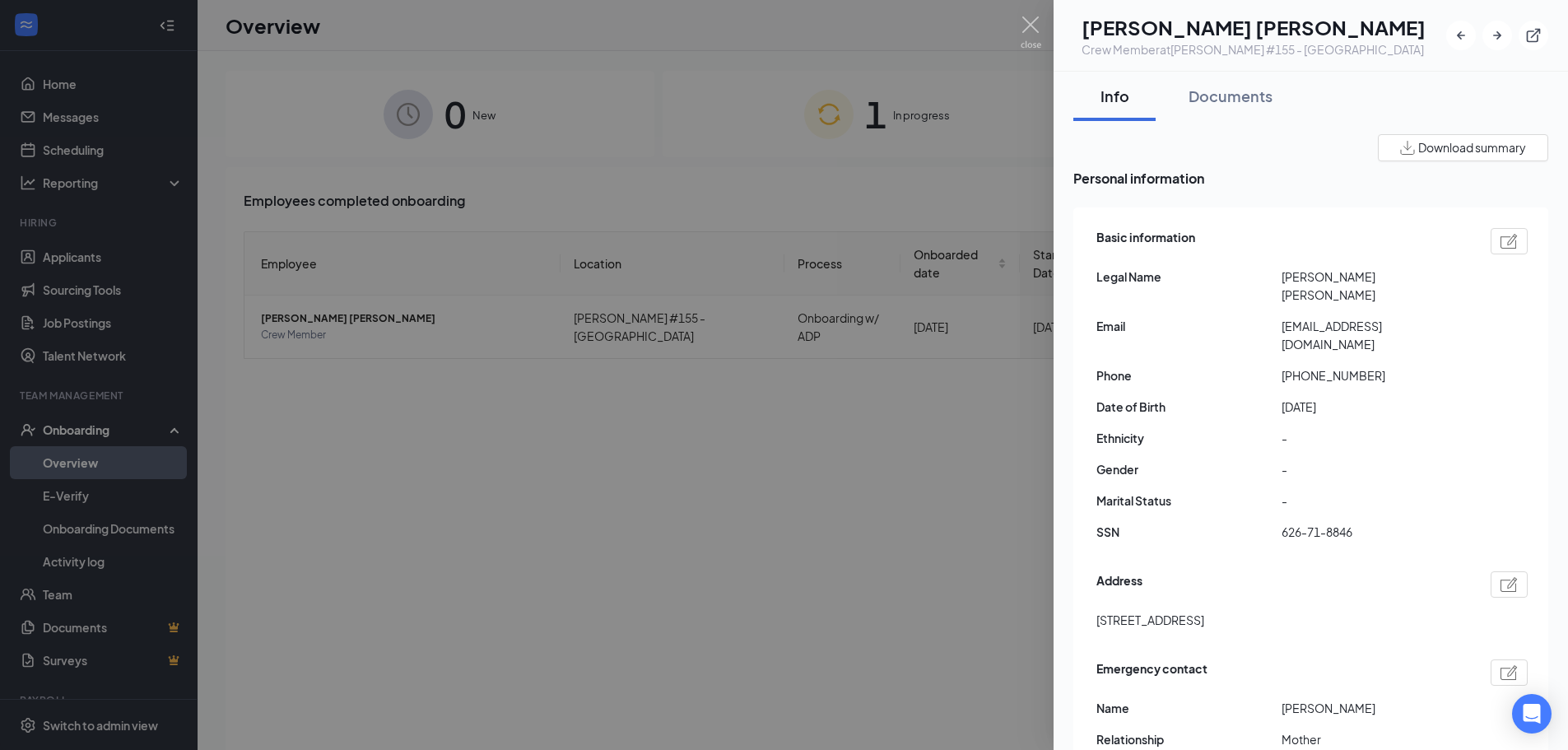
click at [332, 487] on div at bounding box center [784, 375] width 1568 height 750
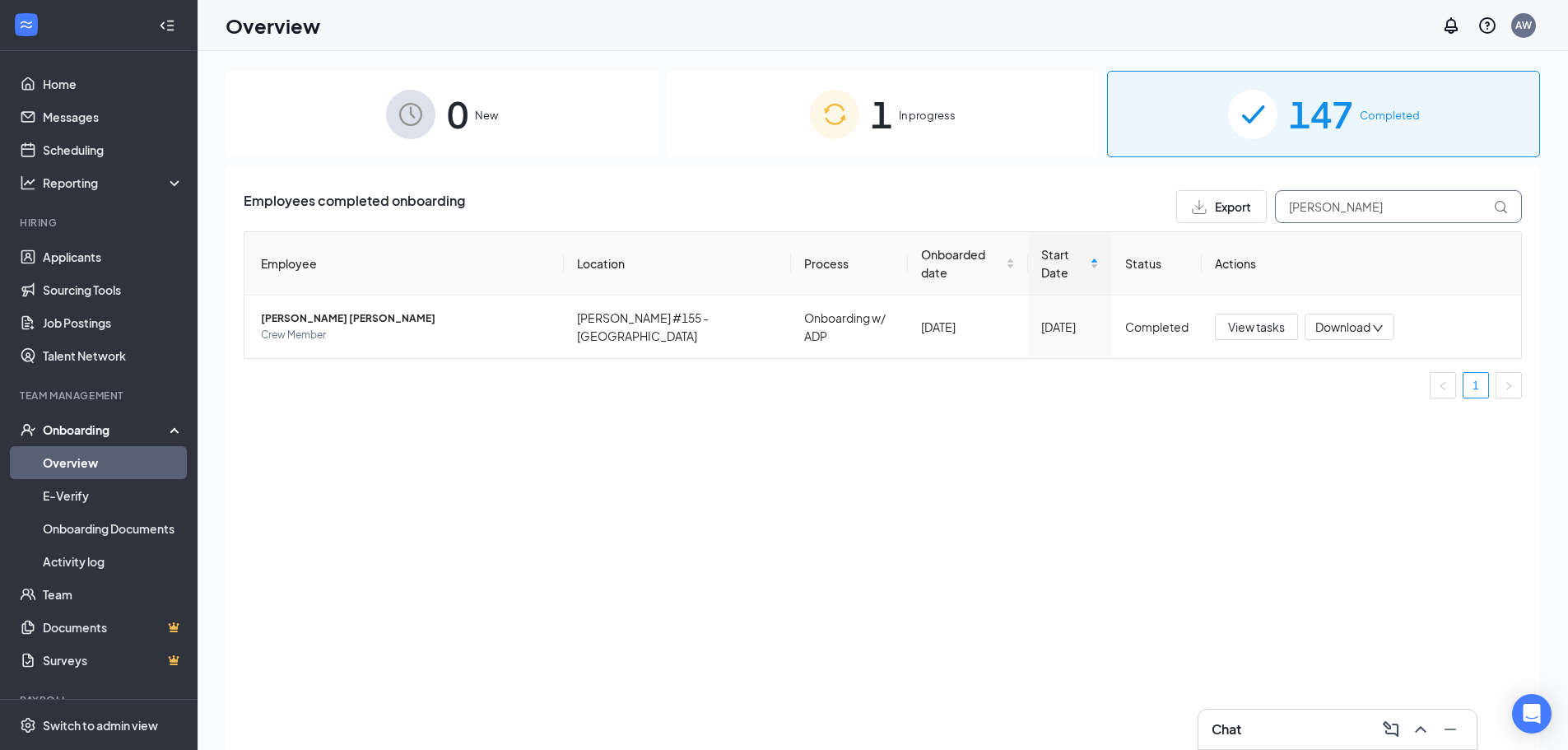
drag, startPoint x: 1330, startPoint y: 199, endPoint x: 1226, endPoint y: 195, distance: 104.1
click at [1226, 195] on div "Export [PERSON_NAME]" at bounding box center [1350, 206] width 346 height 33
click at [311, 310] on span "Jaiden N Pack" at bounding box center [406, 318] width 290 height 16
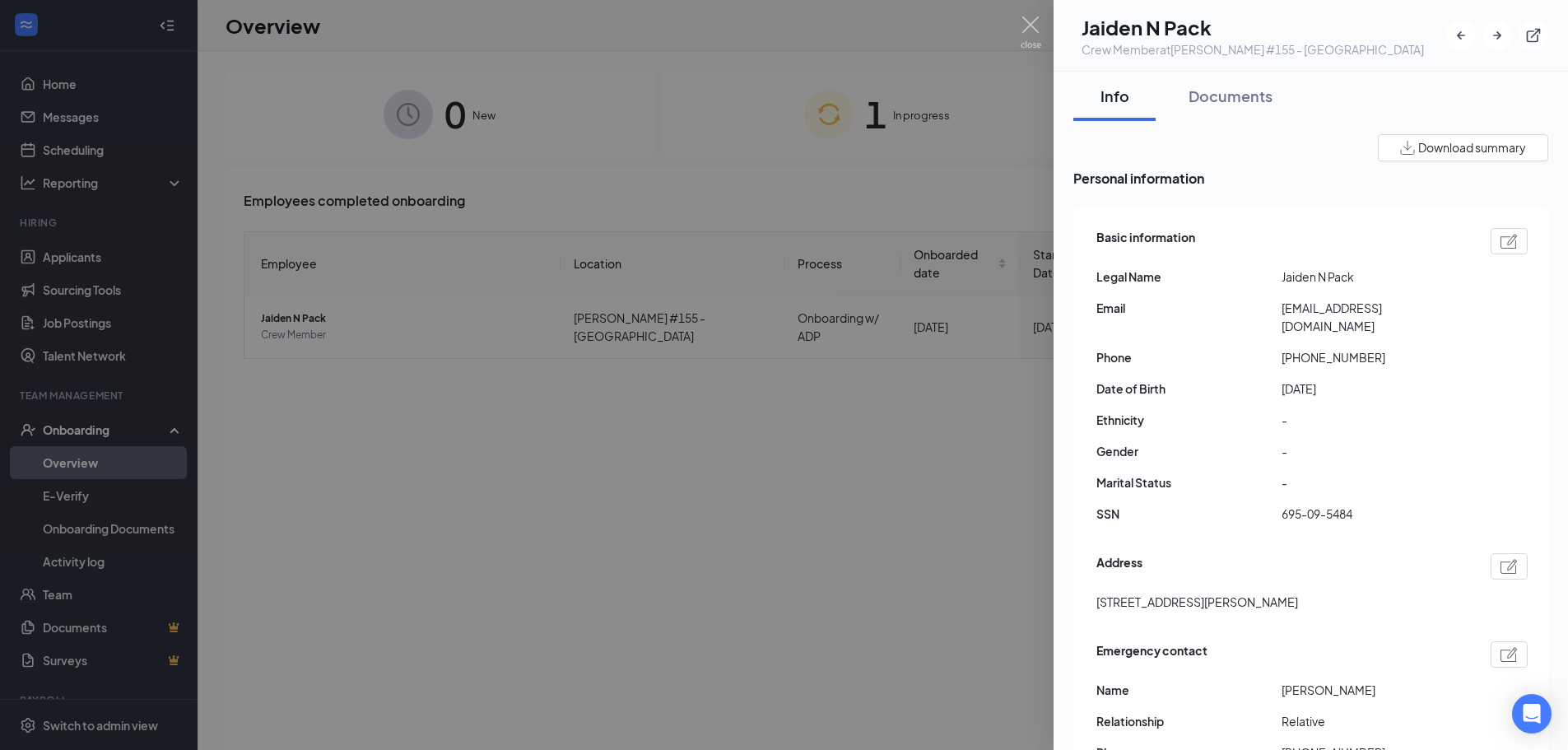
click at [395, 446] on div at bounding box center [784, 375] width 1568 height 750
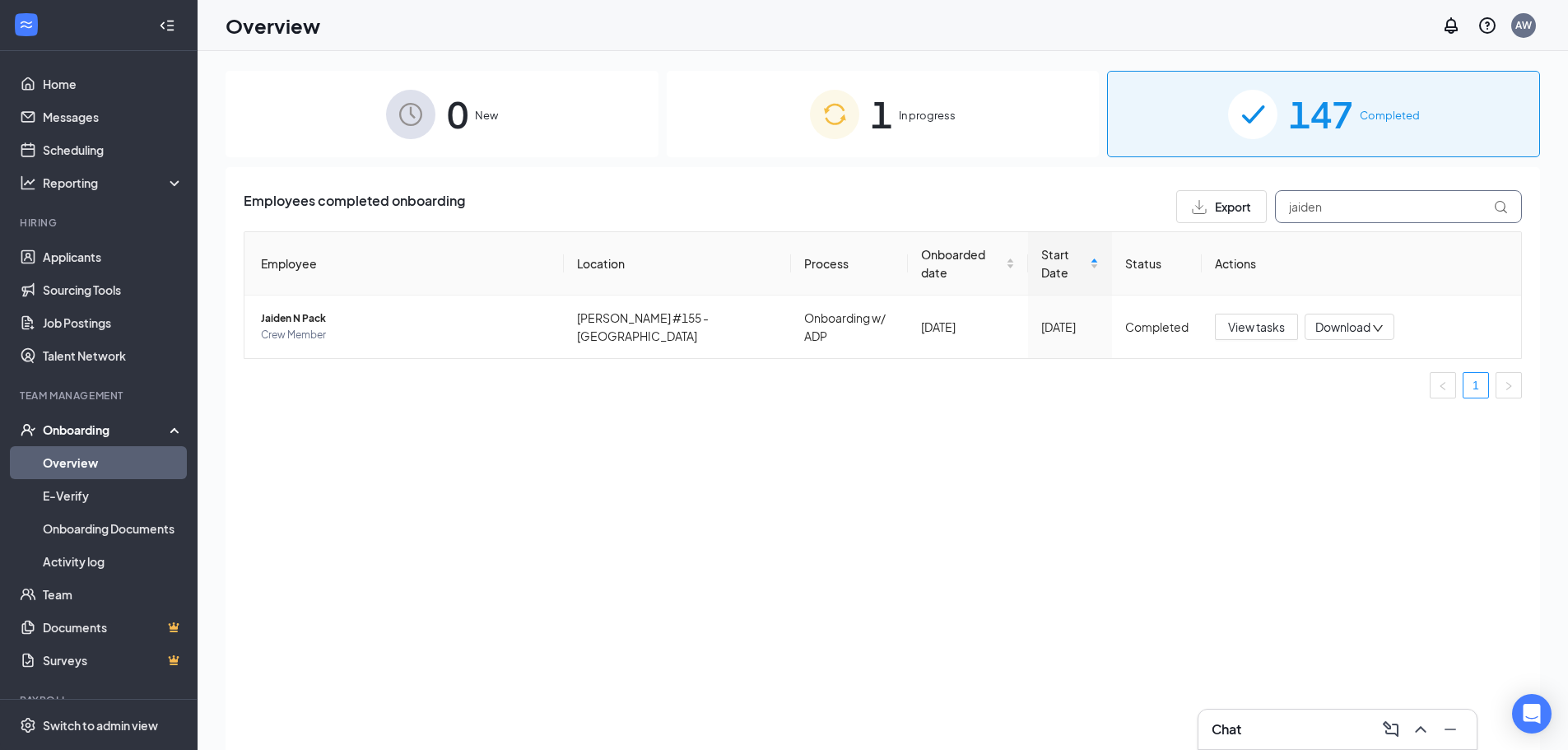
drag, startPoint x: 1335, startPoint y: 207, endPoint x: 1145, endPoint y: 201, distance: 190.1
click at [1145, 201] on div "Employees completed onboarding Export jaiden" at bounding box center [883, 206] width 1278 height 33
type input "kylee"
click at [318, 310] on span "[PERSON_NAME]" at bounding box center [406, 318] width 290 height 16
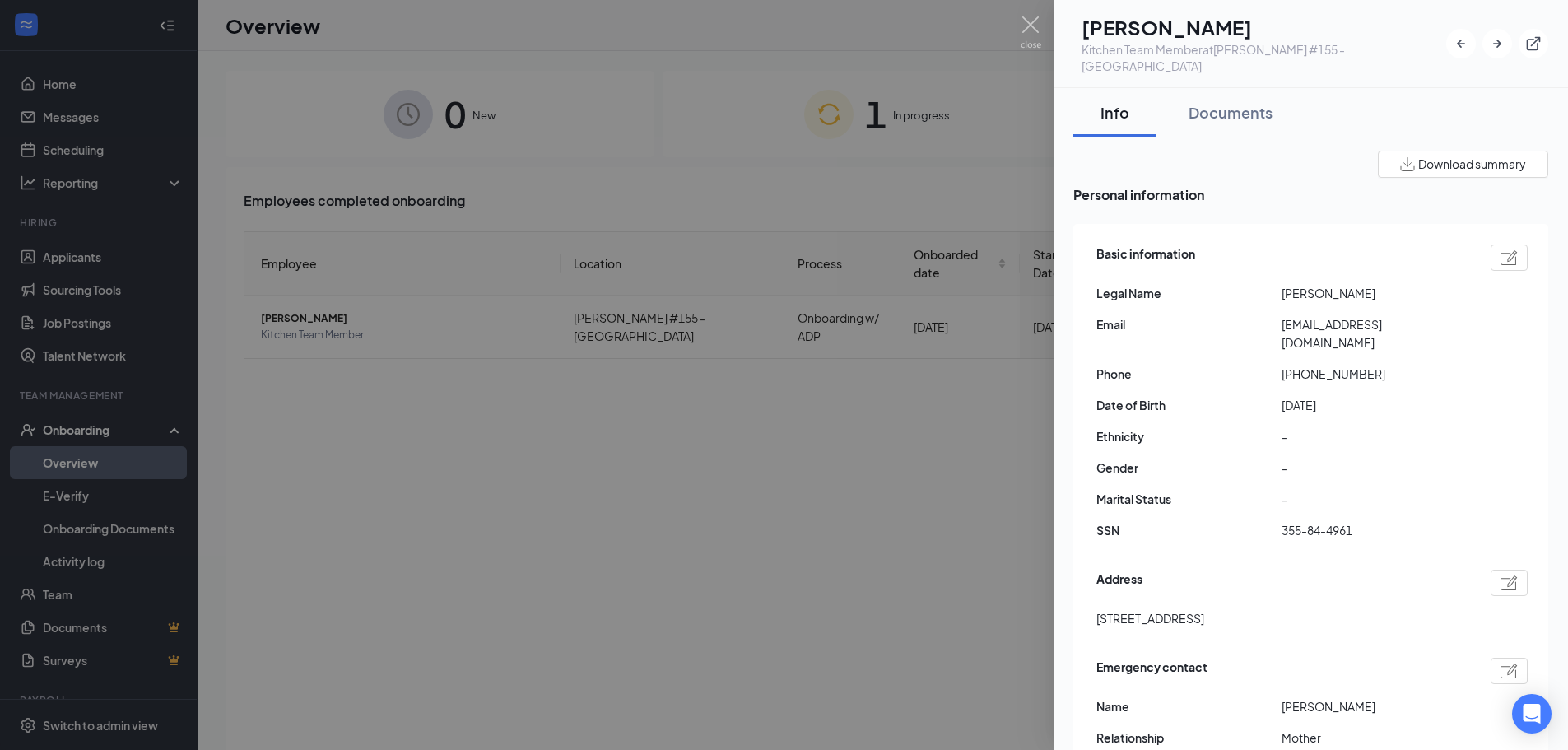
click at [677, 457] on div at bounding box center [784, 375] width 1568 height 750
